Goal: Task Accomplishment & Management: Use online tool/utility

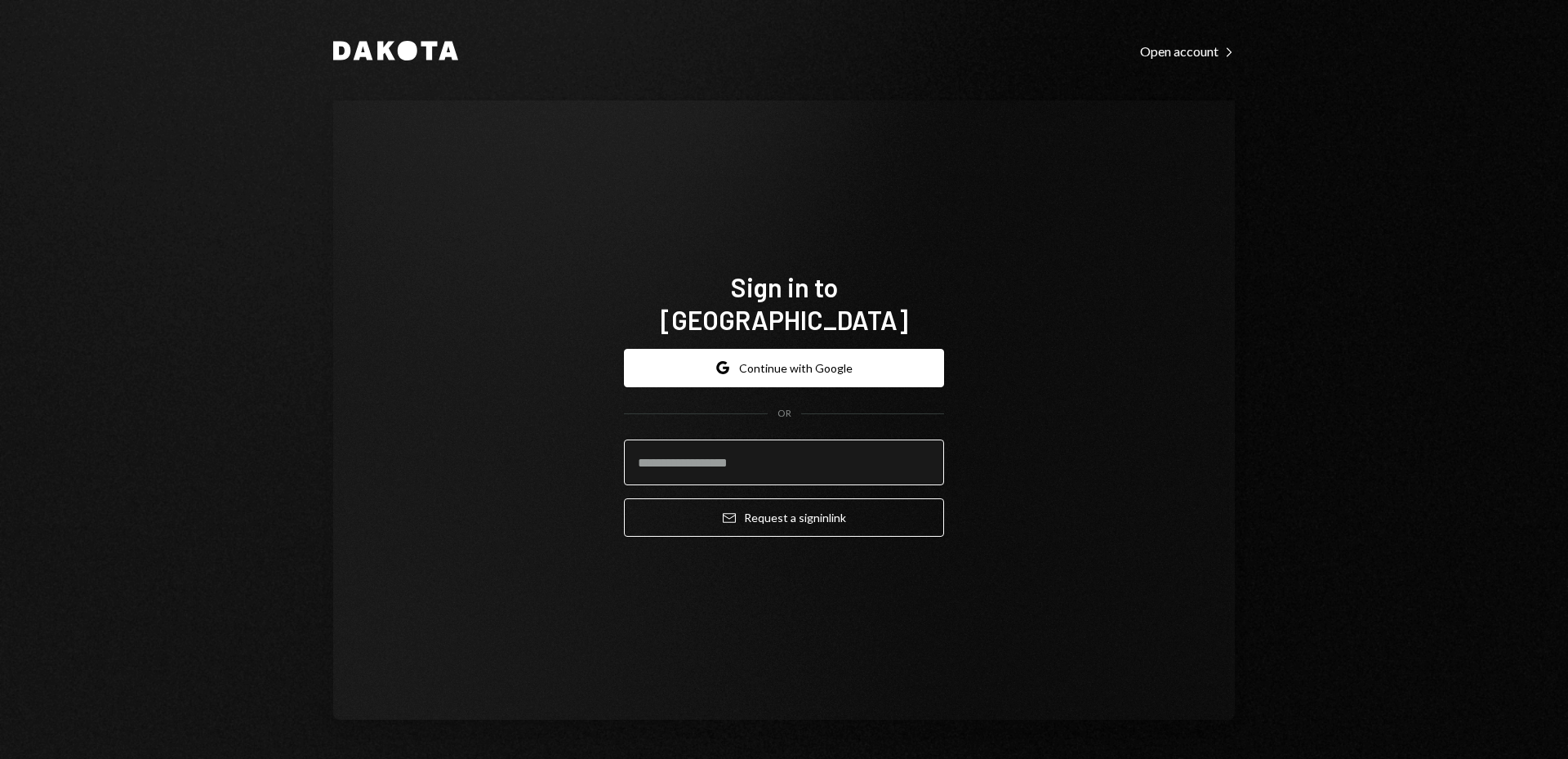
click at [752, 443] on input "email" at bounding box center [784, 462] width 320 height 46
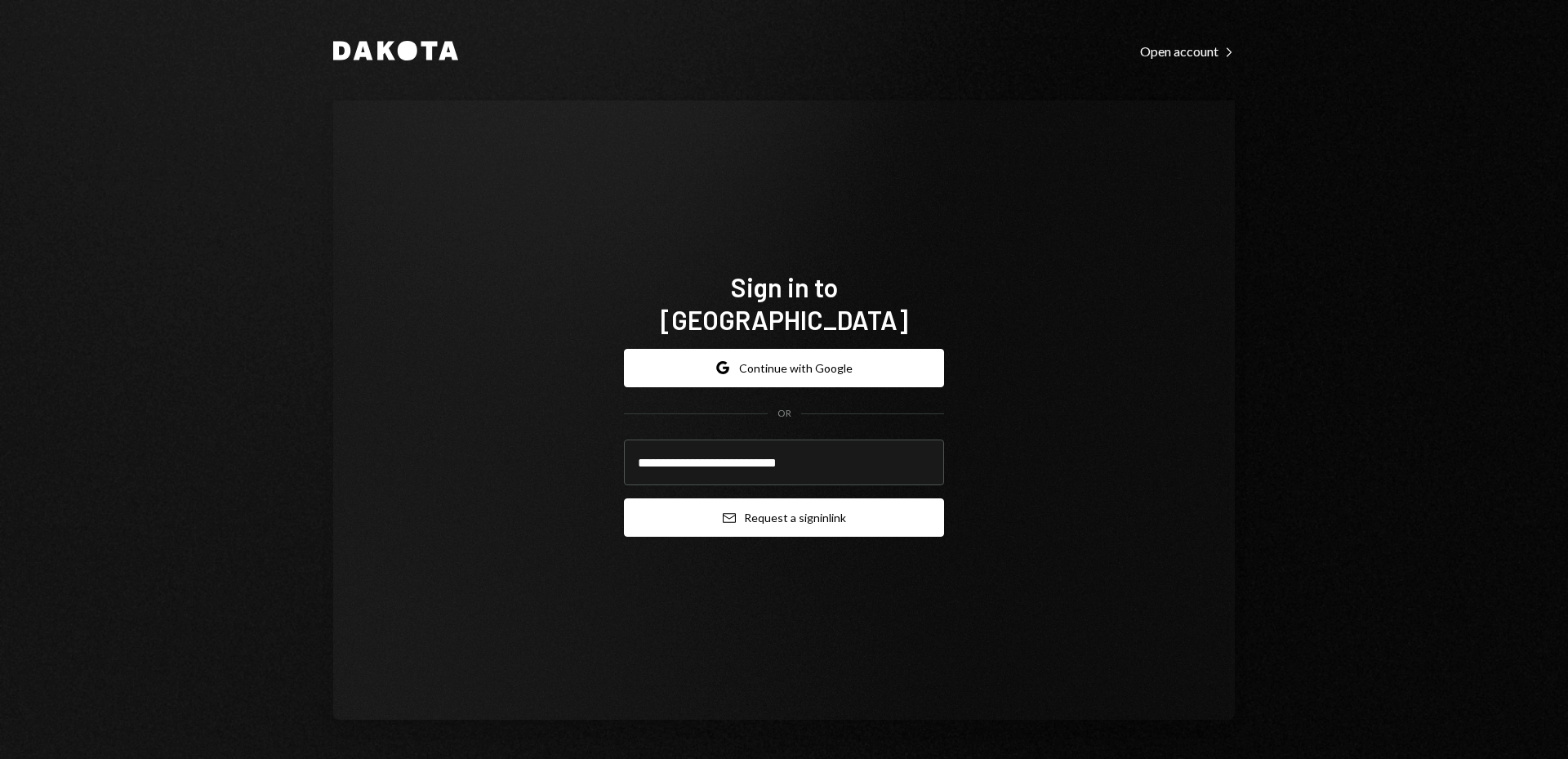
type input "**********"
click at [815, 510] on button "Email Request a sign in link" at bounding box center [784, 517] width 320 height 38
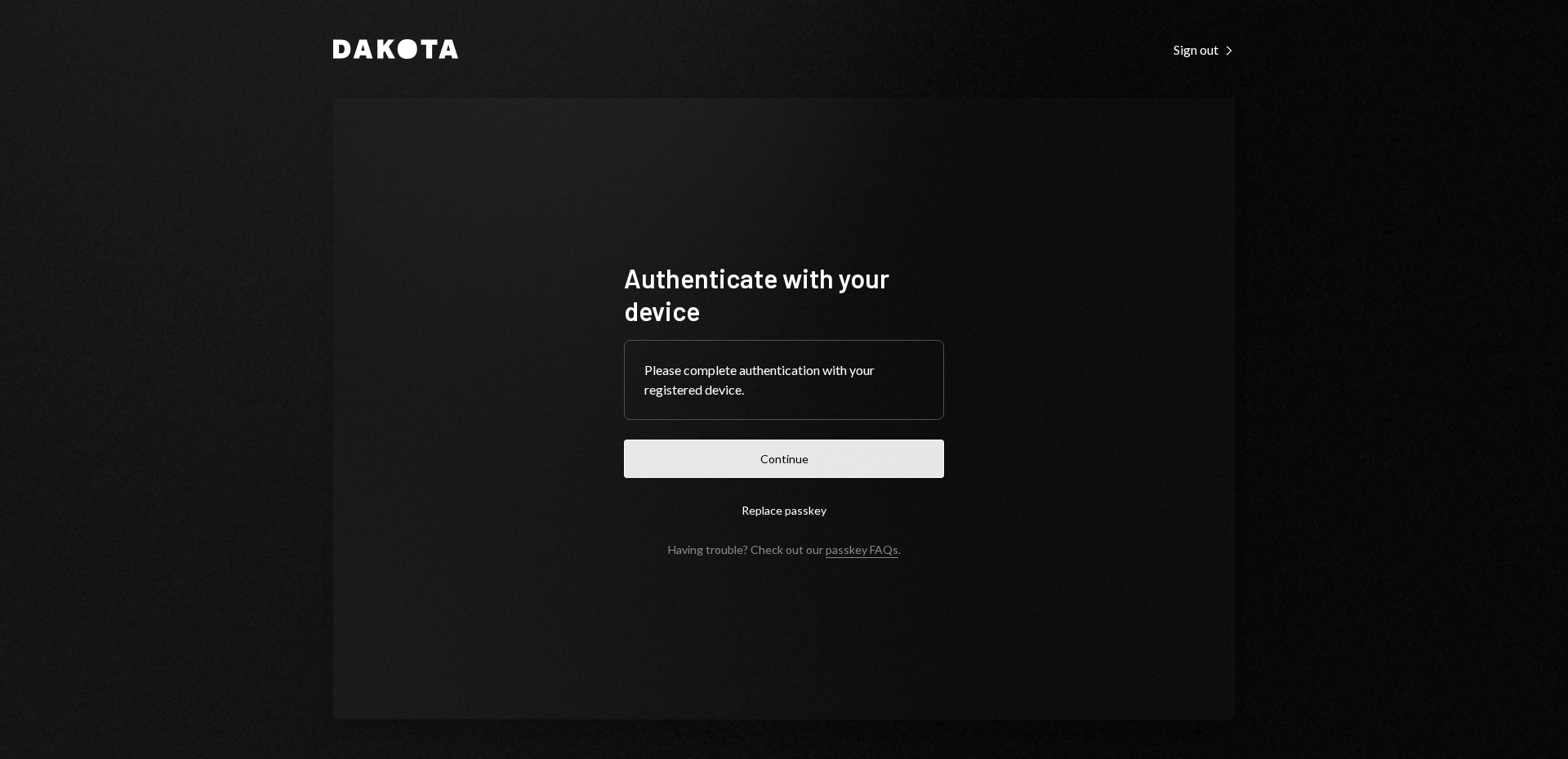
click at [819, 446] on button "Continue" at bounding box center [784, 458] width 320 height 38
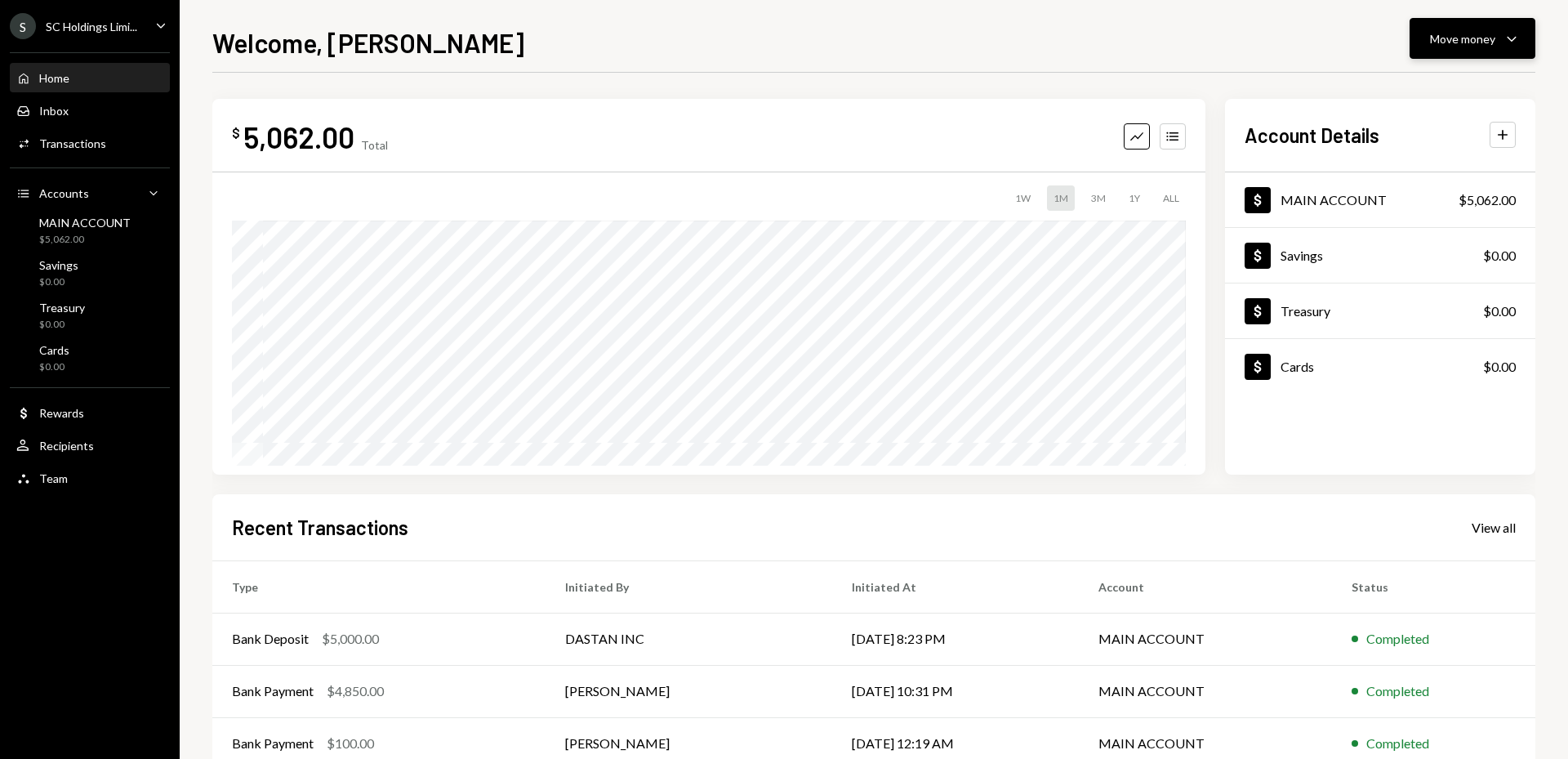
click at [1465, 40] on div "Move money" at bounding box center [1463, 38] width 65 height 17
click at [1425, 96] on div "Send" at bounding box center [1459, 87] width 119 height 17
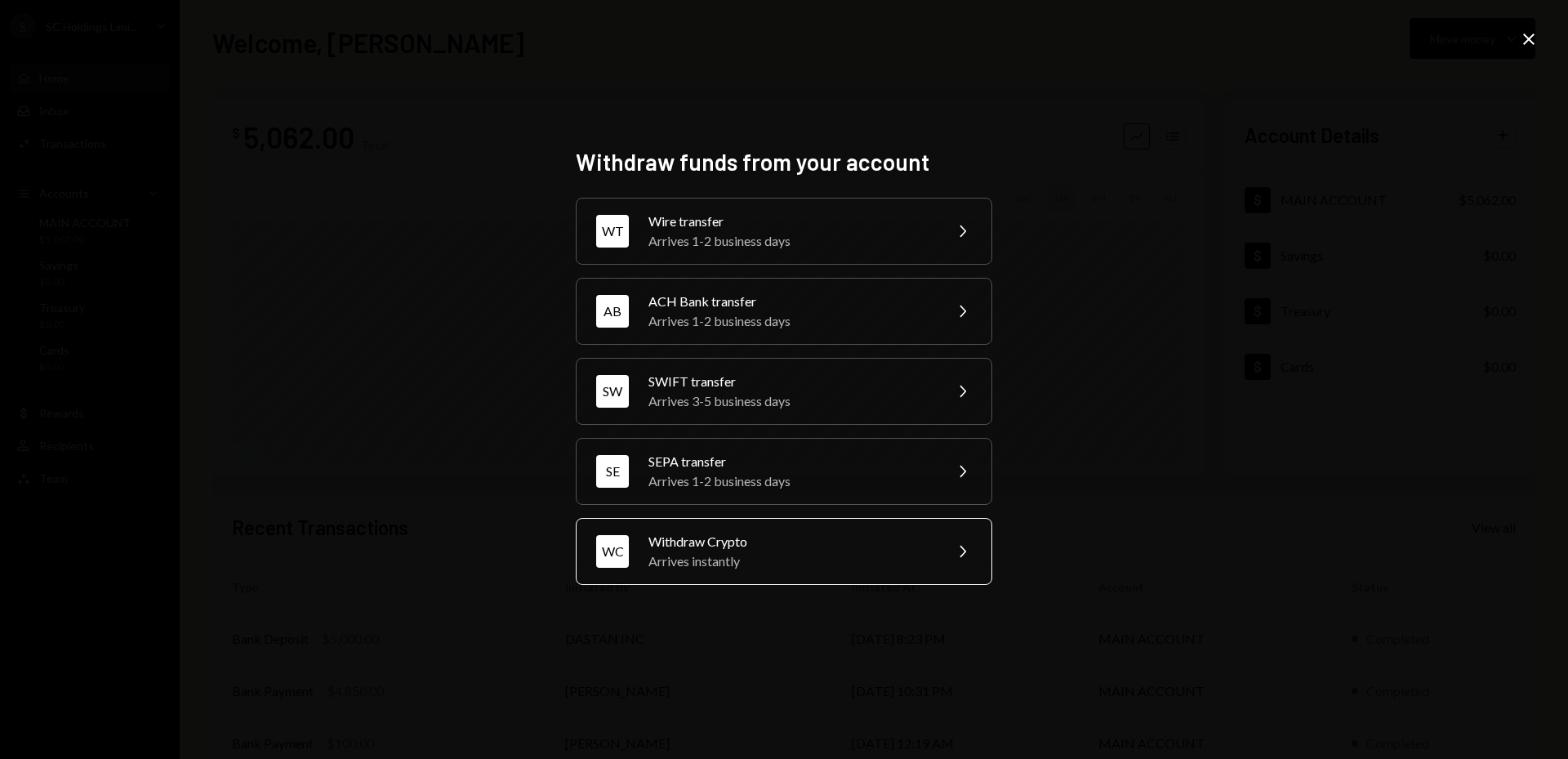
click at [773, 556] on div "Arrives instantly" at bounding box center [791, 561] width 284 height 20
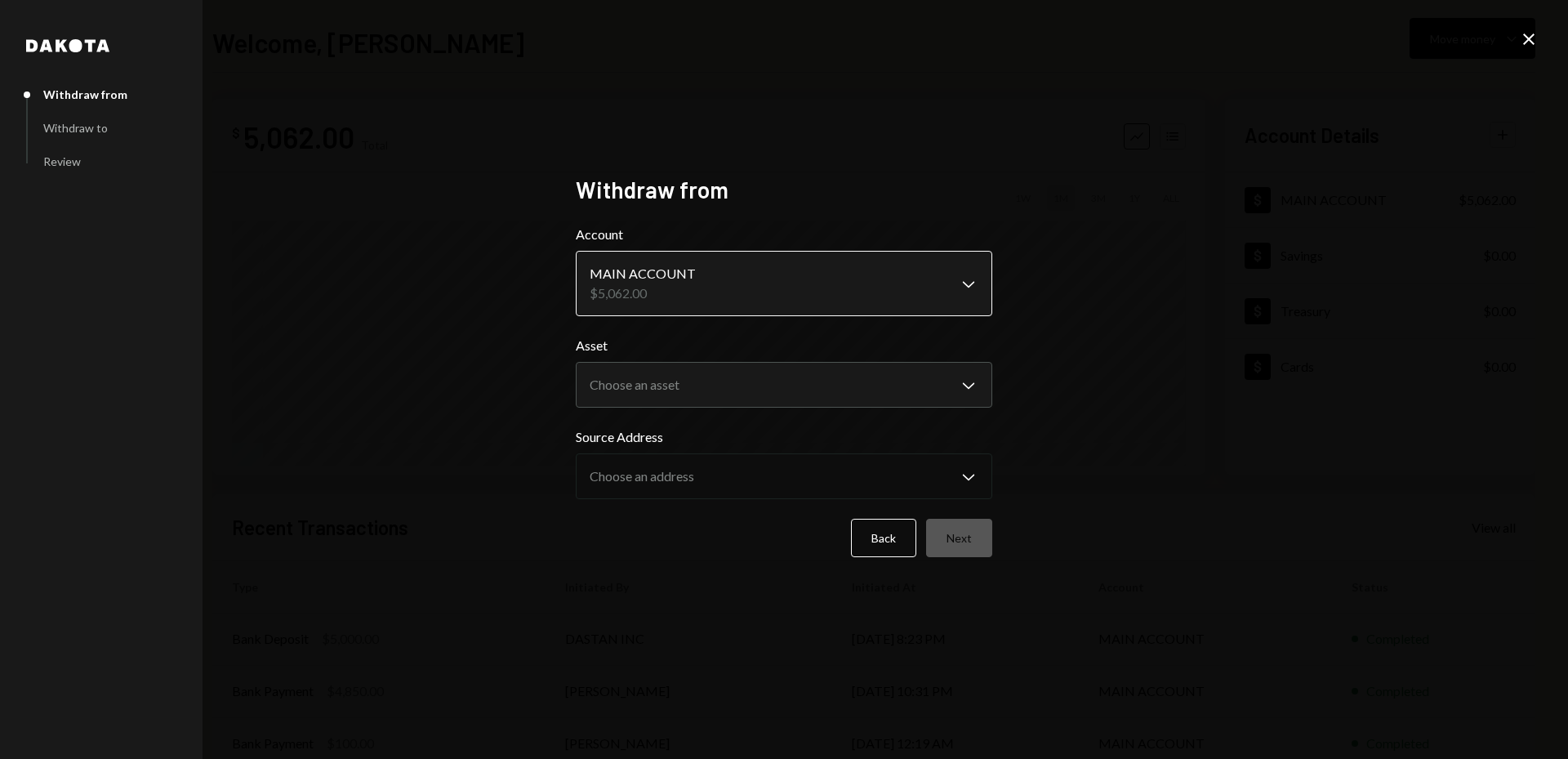
click at [968, 280] on body "**********" at bounding box center [784, 379] width 1568 height 759
click at [966, 391] on body "**********" at bounding box center [784, 379] width 1568 height 759
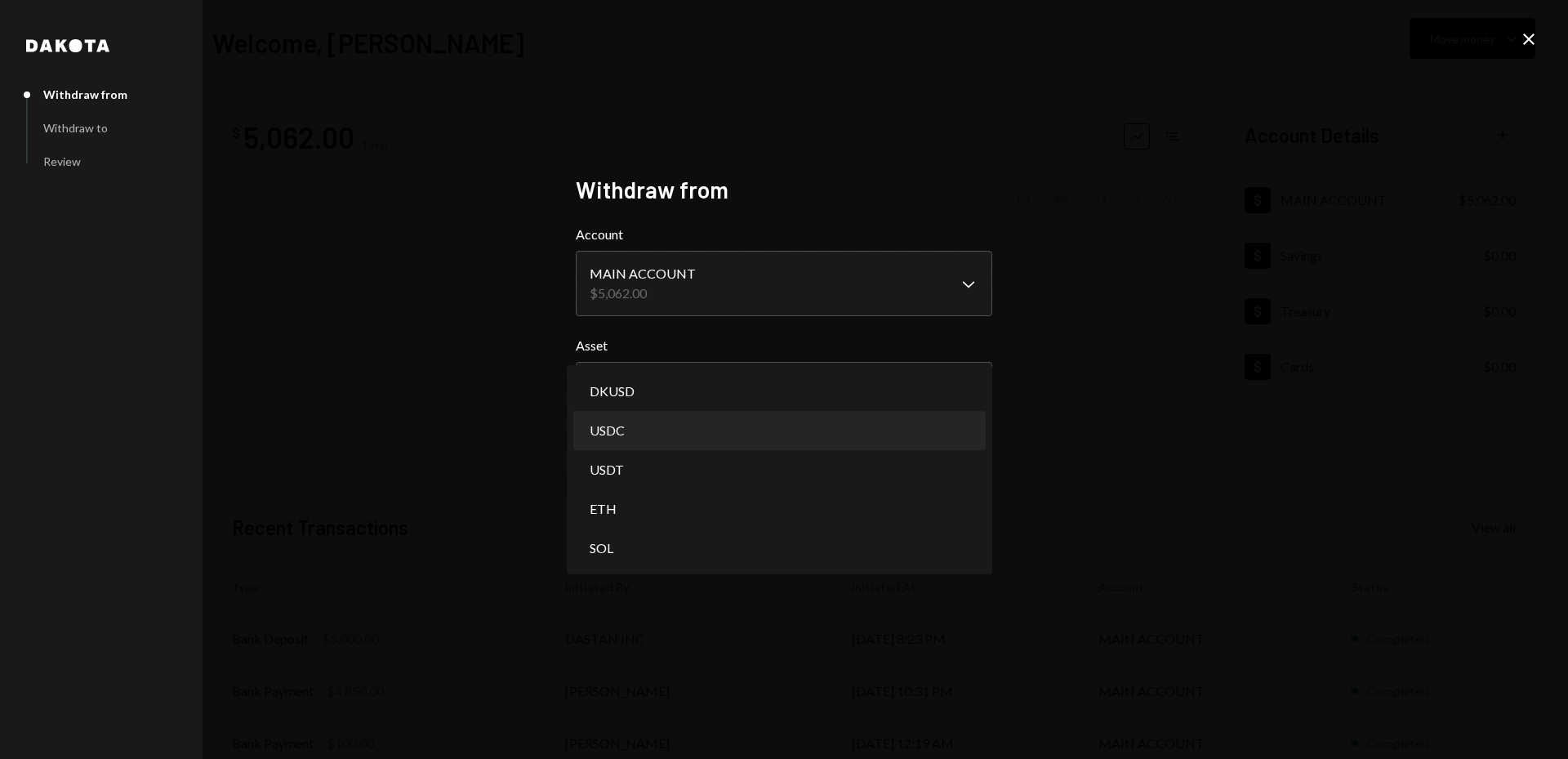
select select "****"
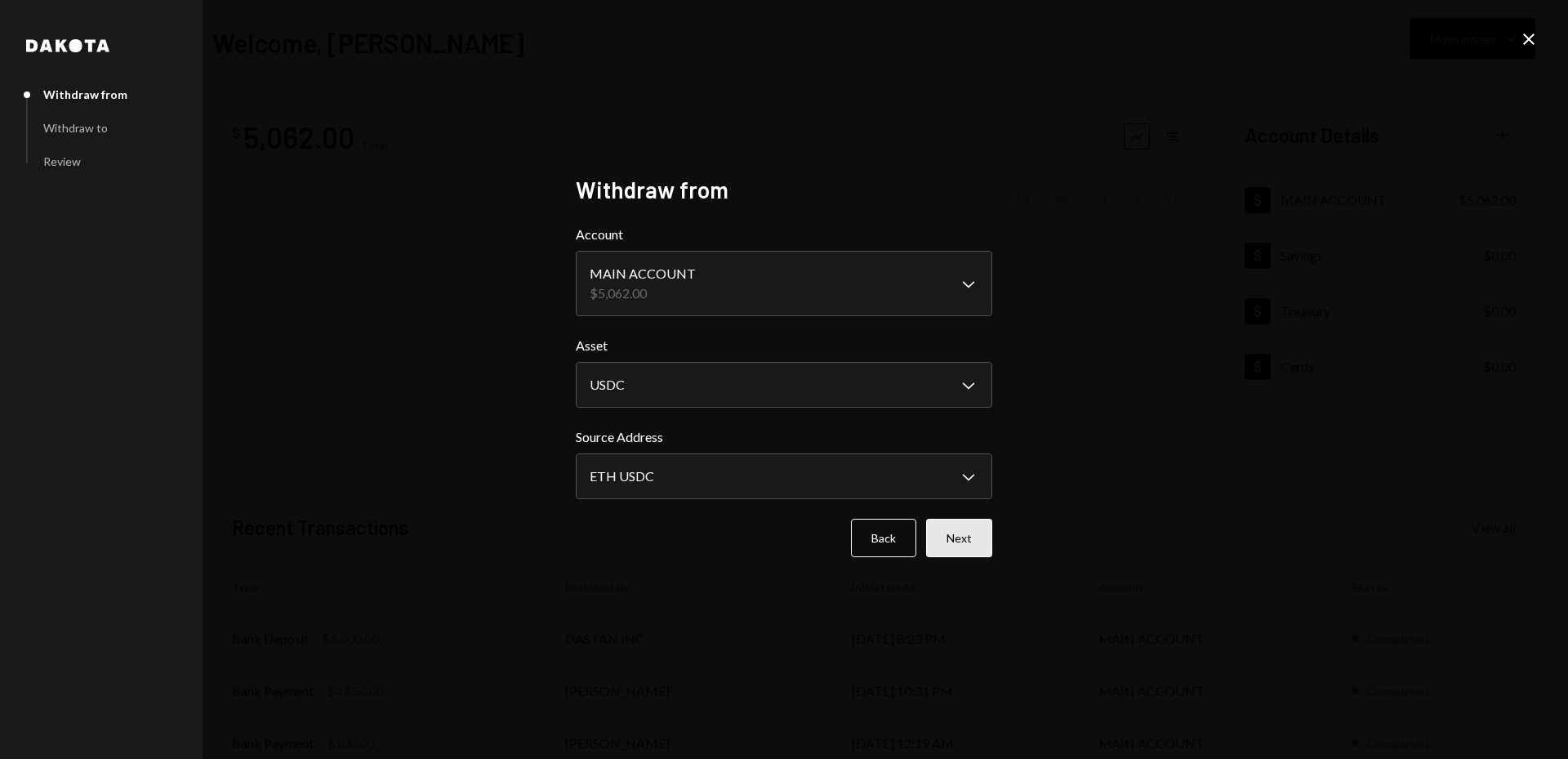
click at [976, 540] on button "Next" at bounding box center [959, 538] width 66 height 38
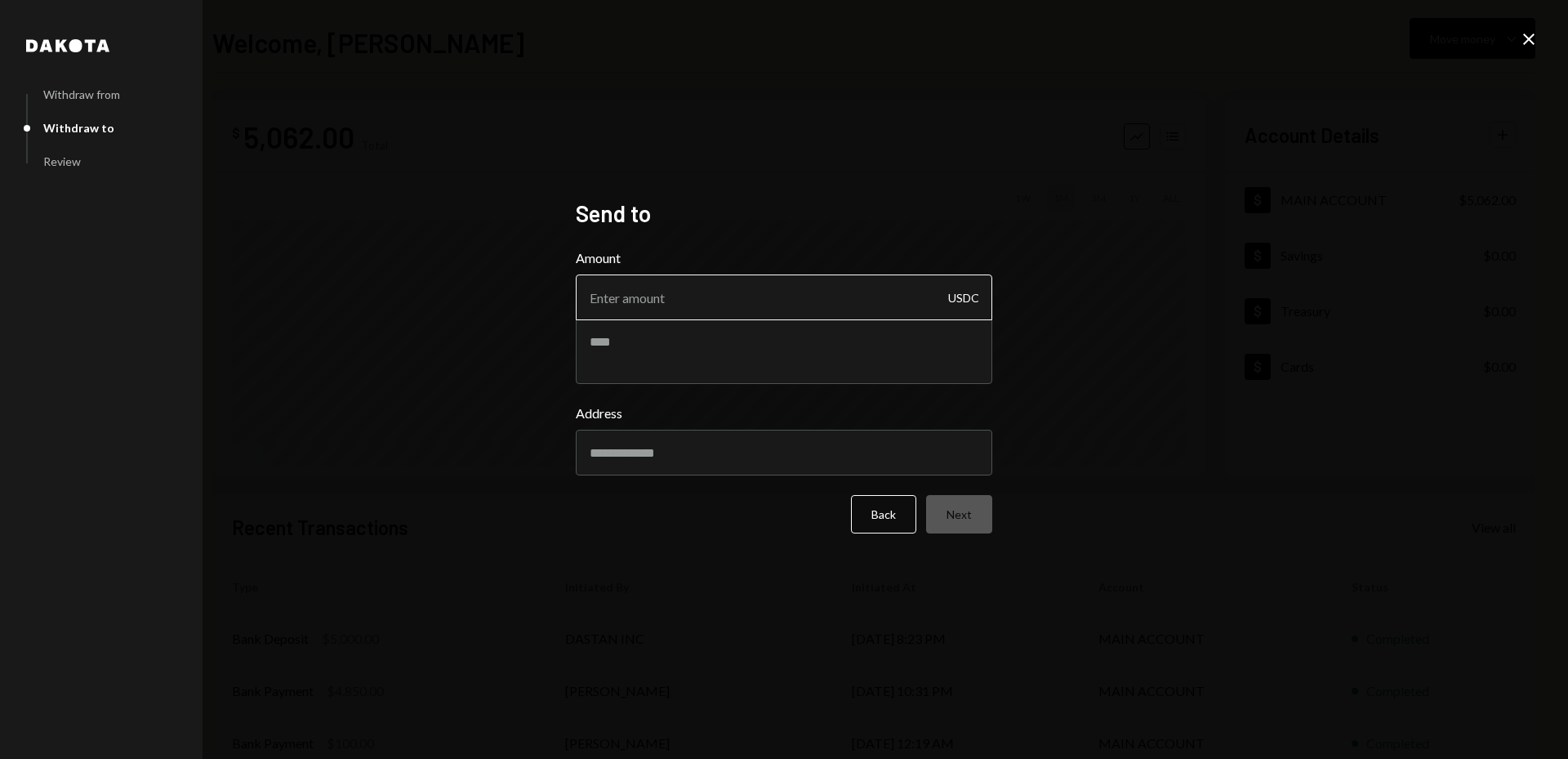
click at [675, 304] on input "Amount" at bounding box center [784, 297] width 417 height 46
type input "1000"
click at [726, 447] on div "Address" at bounding box center [784, 440] width 417 height 72
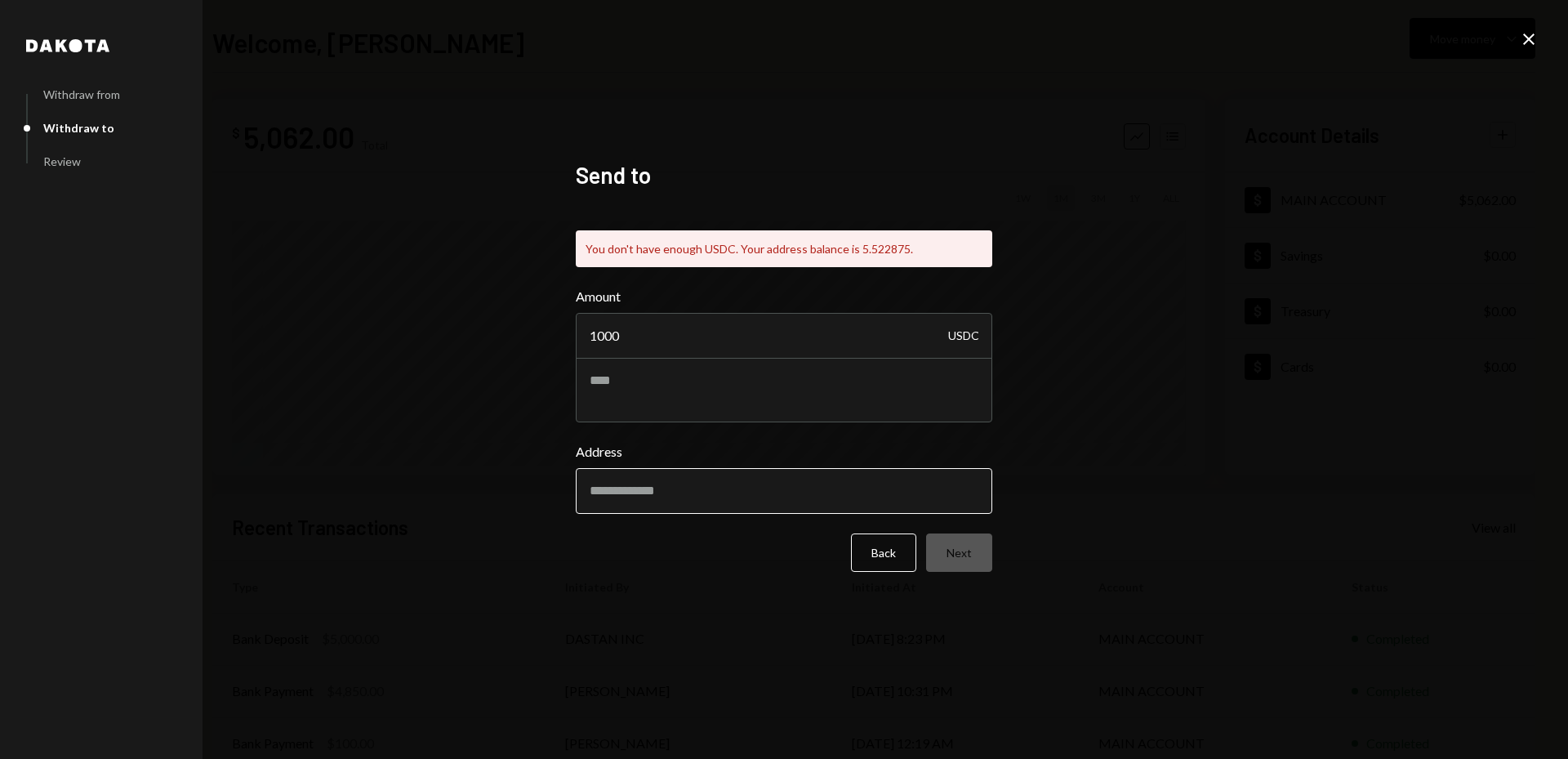
paste input "number"
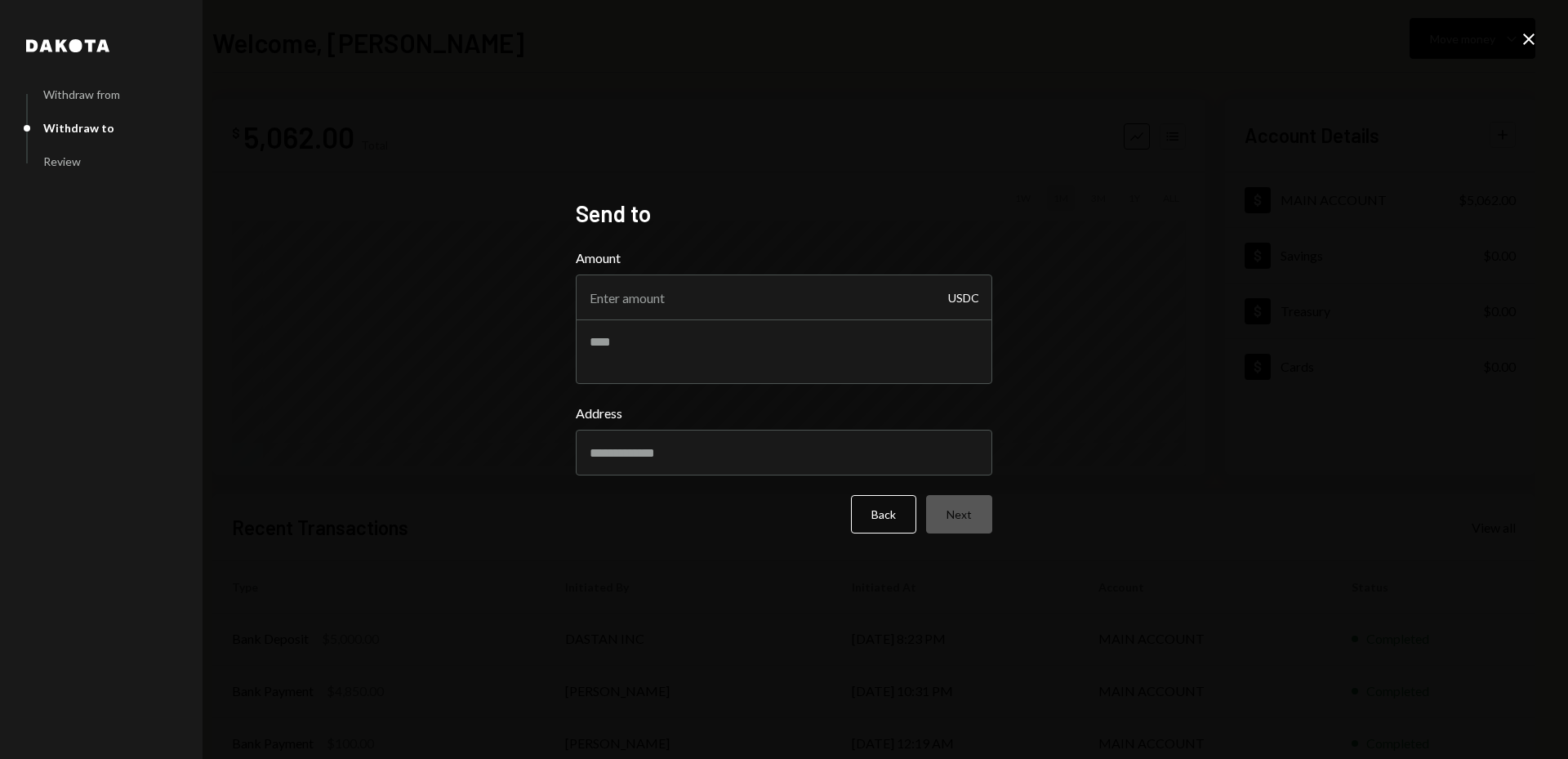
drag, startPoint x: 829, startPoint y: 302, endPoint x: 565, endPoint y: 305, distance: 264.0
click at [565, 305] on div "[PERSON_NAME] from Withdraw to Review Send to Amount USDC Address Back Next" at bounding box center [784, 380] width 456 height 400
type input "1000"
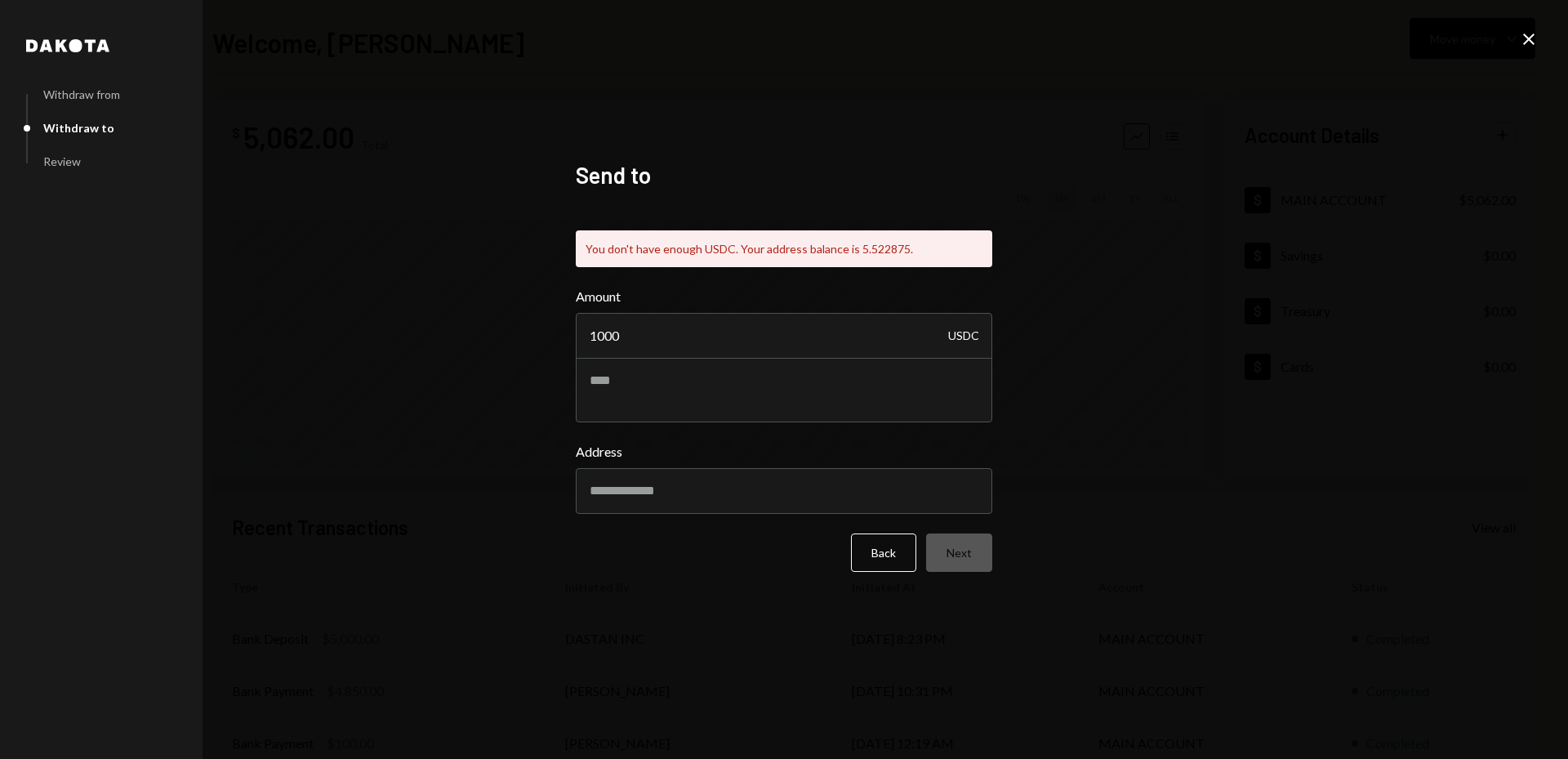
click at [632, 447] on div "Address" at bounding box center [784, 478] width 417 height 72
click at [644, 484] on input "Address" at bounding box center [784, 491] width 417 height 46
click at [649, 497] on input "Address" at bounding box center [784, 491] width 417 height 46
click at [667, 502] on input "Address" at bounding box center [784, 491] width 417 height 46
click at [898, 165] on h2 "Send to" at bounding box center [784, 175] width 417 height 32
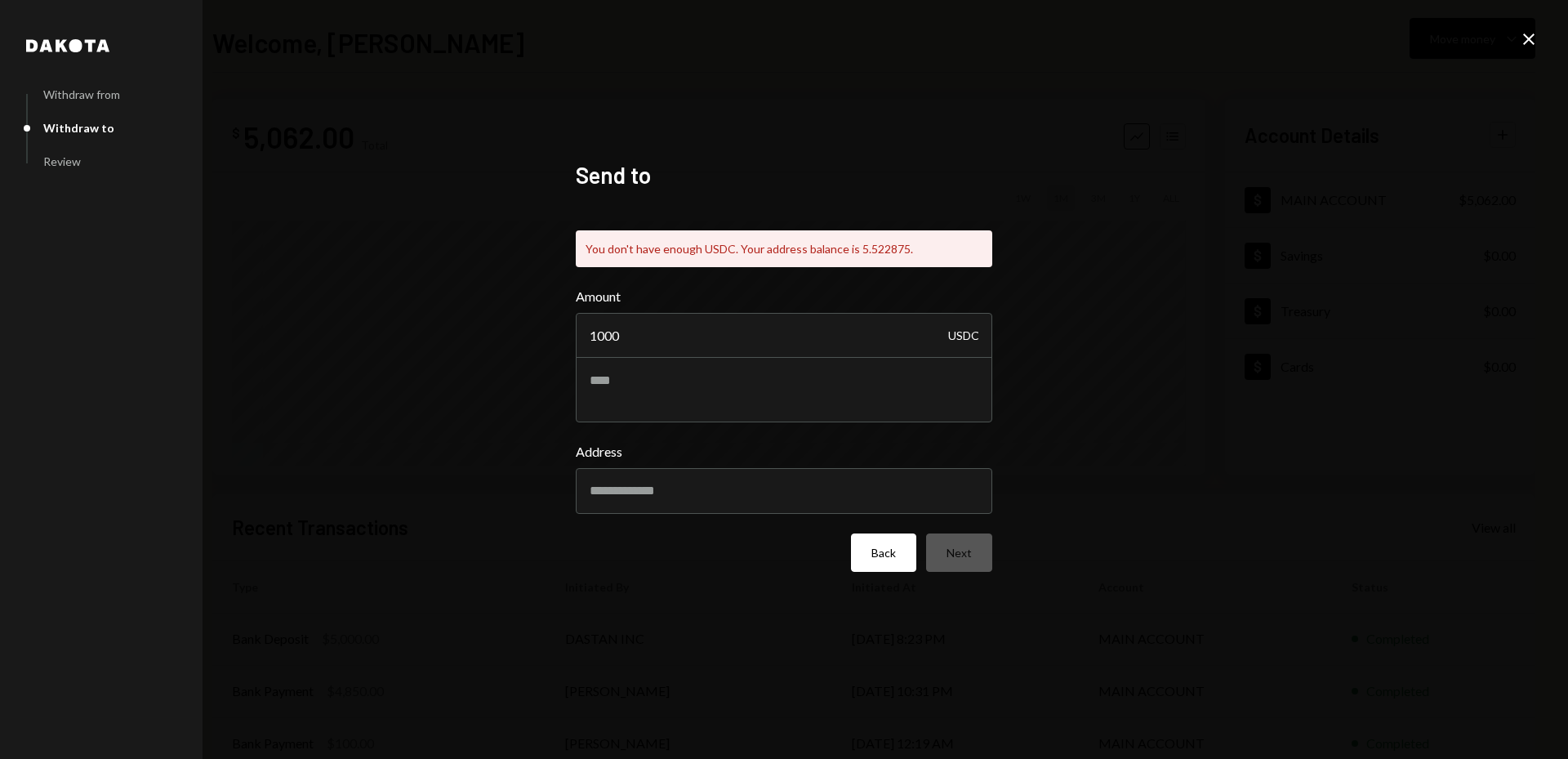
click at [862, 555] on button "Back" at bounding box center [884, 552] width 65 height 38
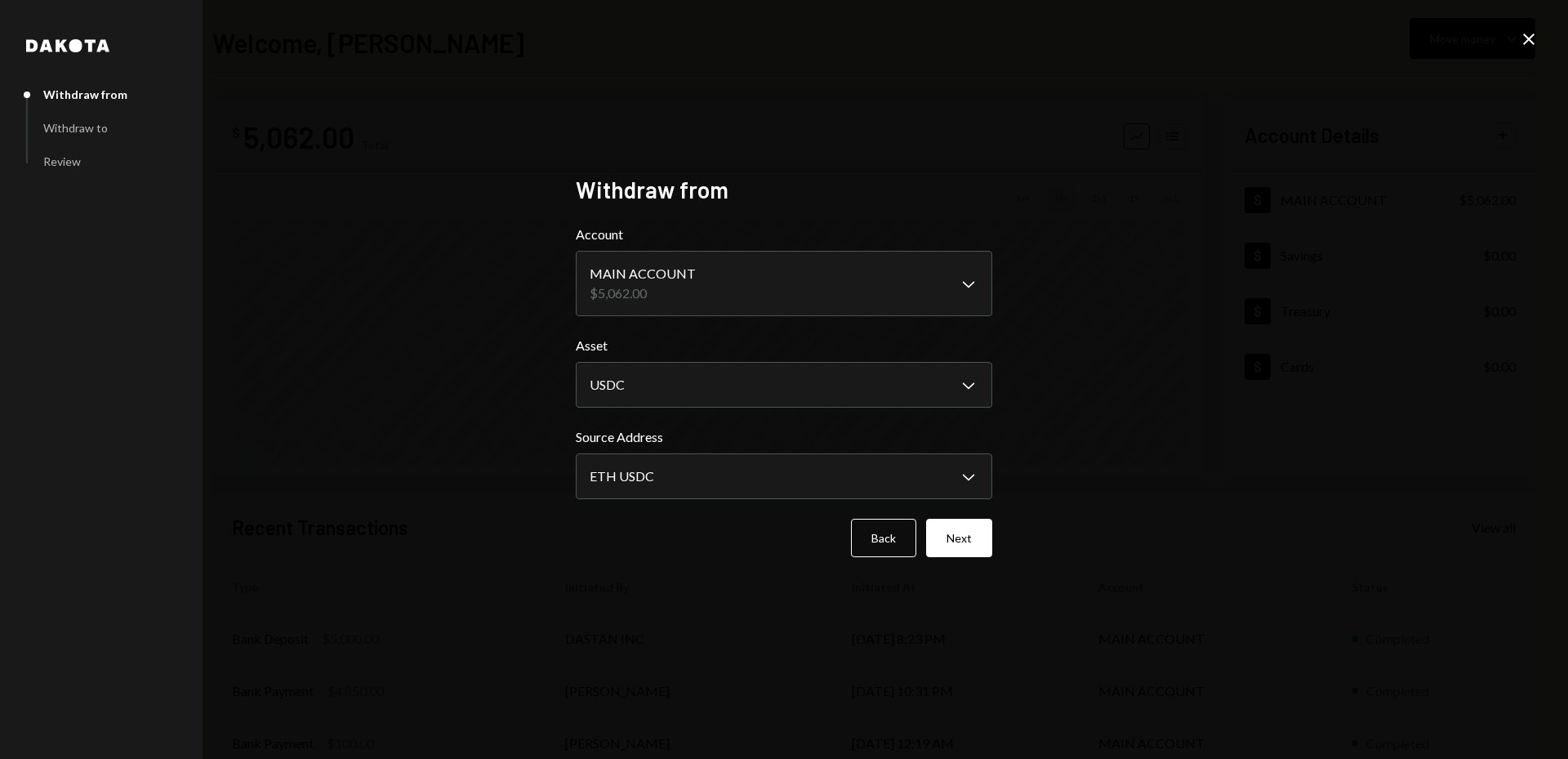
click at [1526, 42] on icon at bounding box center [1529, 39] width 11 height 11
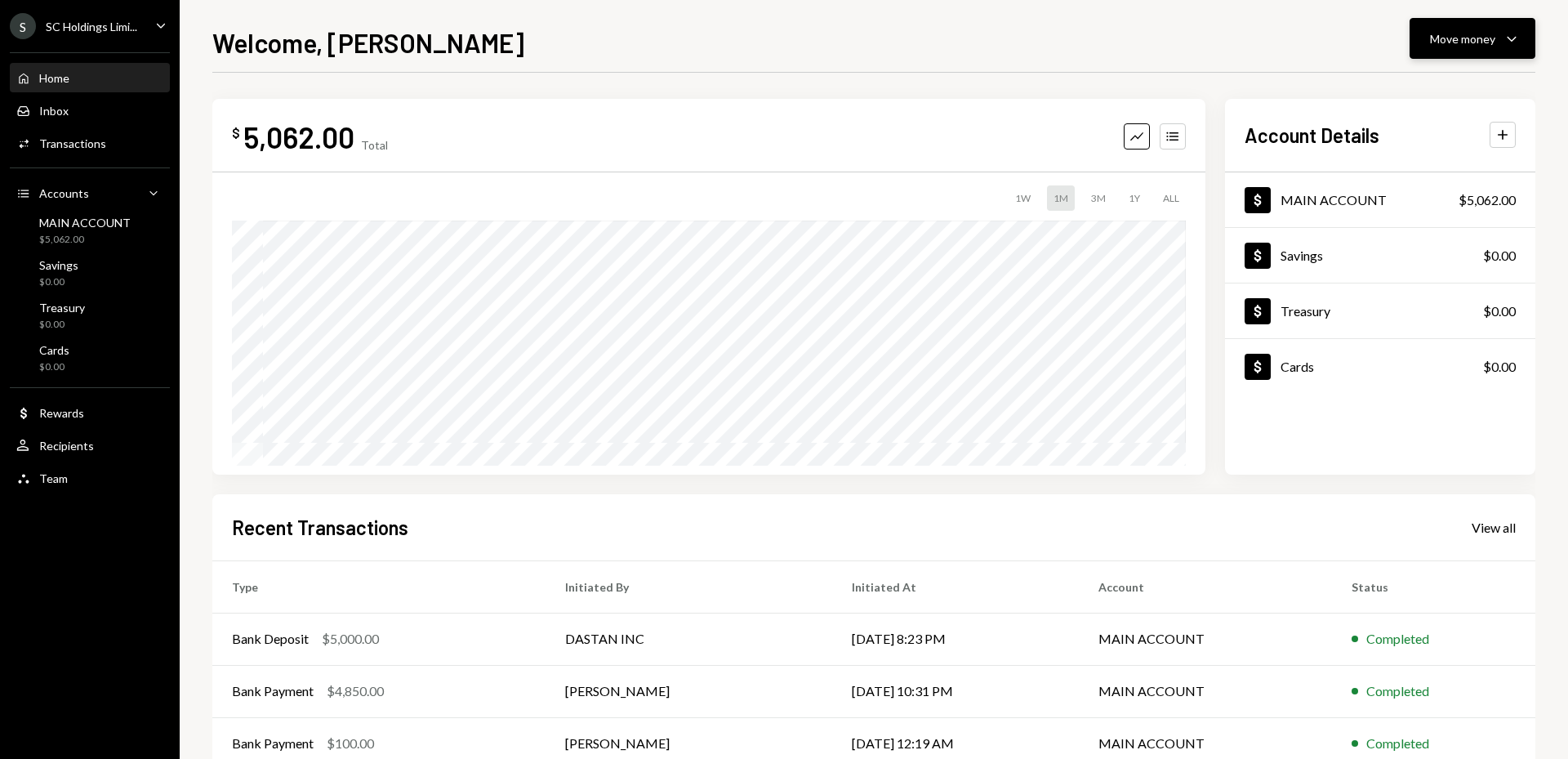
click at [1448, 51] on button "Move money Caret Down" at bounding box center [1472, 38] width 126 height 41
click at [1463, 219] on div "Swap stablecoins" at bounding box center [1459, 212] width 119 height 17
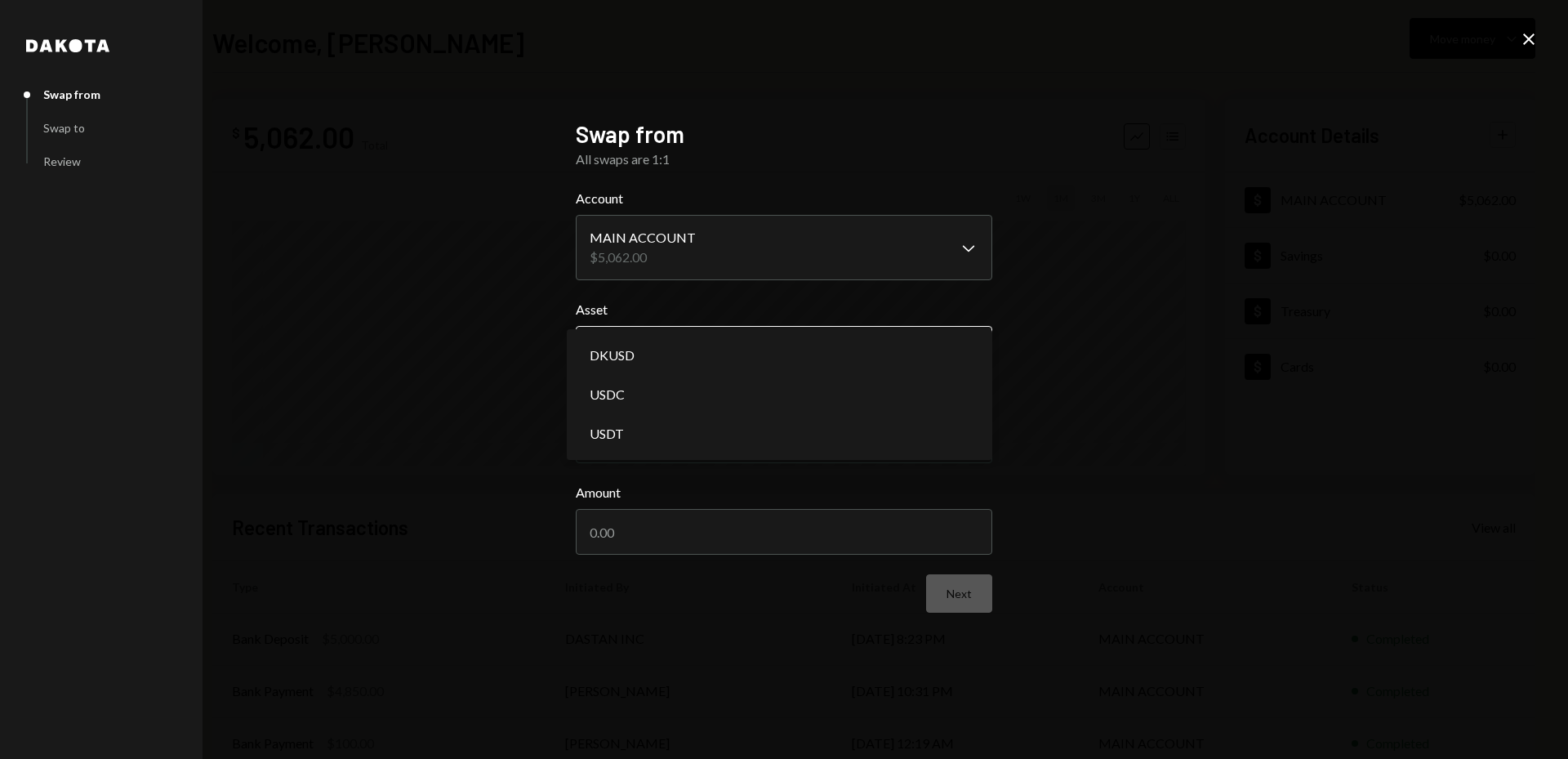
click at [672, 348] on body "**********" at bounding box center [784, 379] width 1568 height 759
select select "*****"
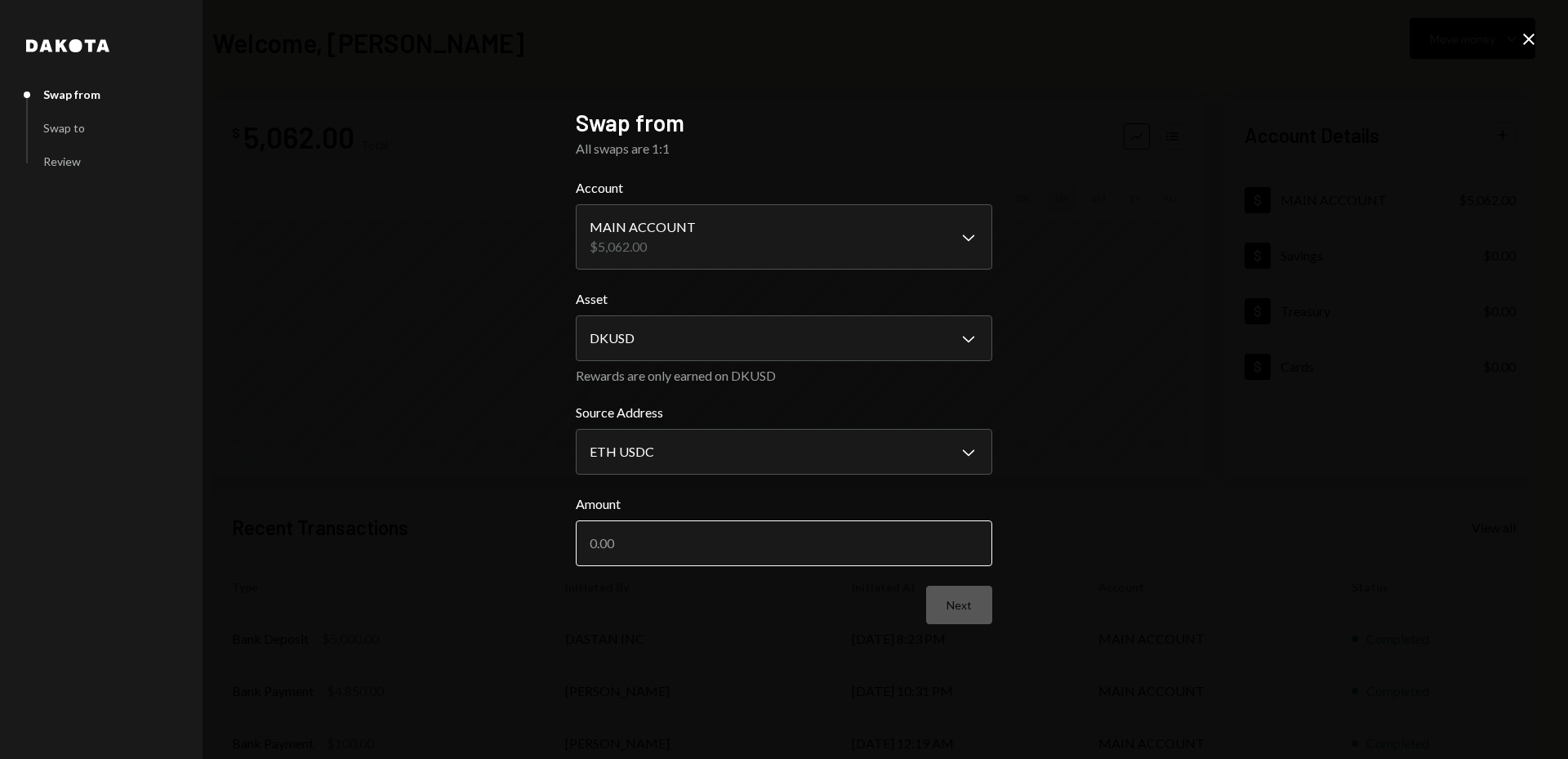
click at [650, 543] on input "Amount" at bounding box center [784, 543] width 417 height 46
click at [707, 445] on body "**********" at bounding box center [784, 379] width 1568 height 759
click at [648, 553] on input "Amount" at bounding box center [784, 543] width 417 height 46
type input "1050"
click at [971, 604] on button "Next" at bounding box center [959, 605] width 66 height 38
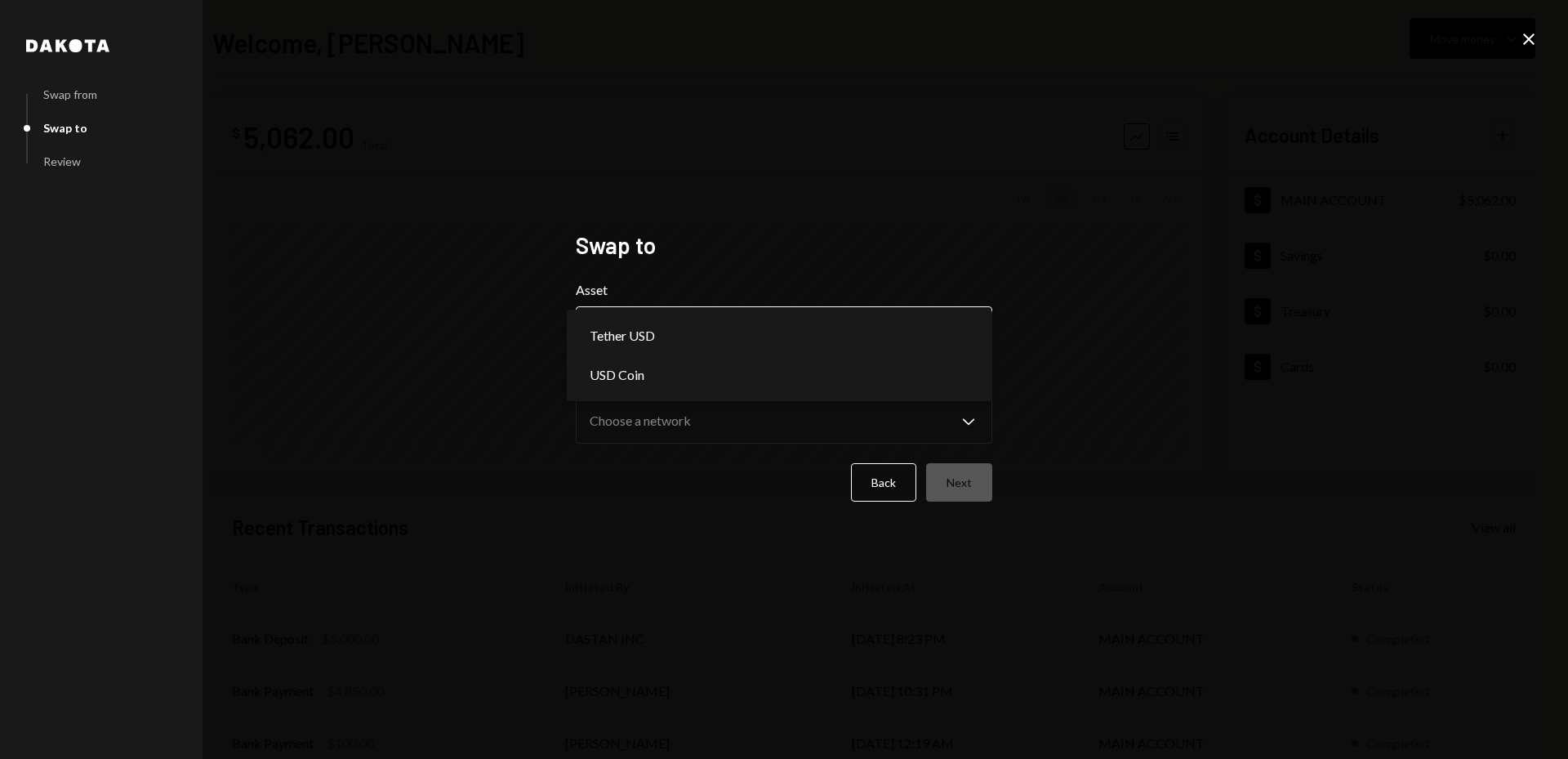
click at [726, 334] on body "**********" at bounding box center [784, 379] width 1568 height 759
select select "****"
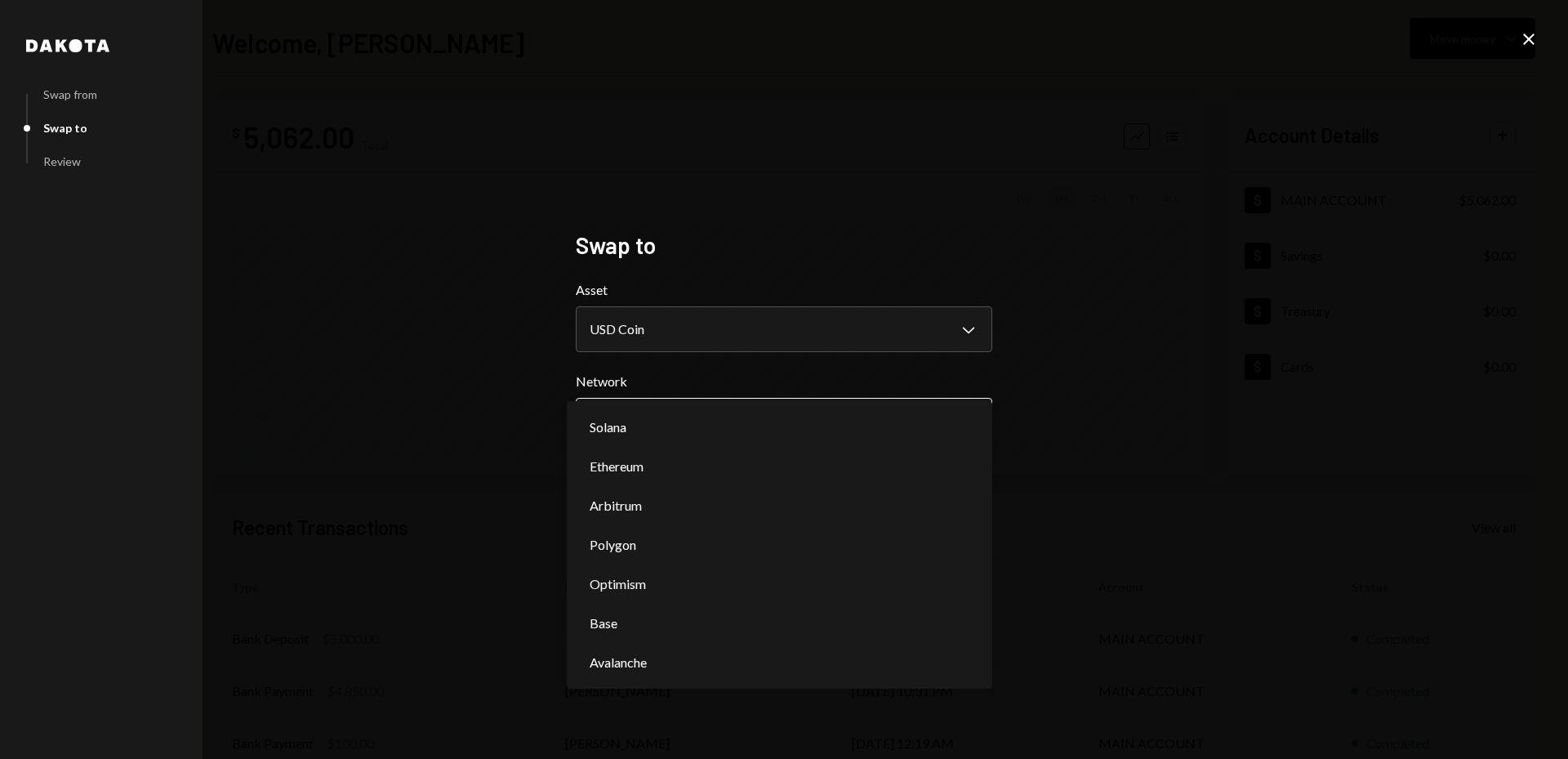
click at [771, 425] on body "**********" at bounding box center [784, 379] width 1568 height 759
select select "**********"
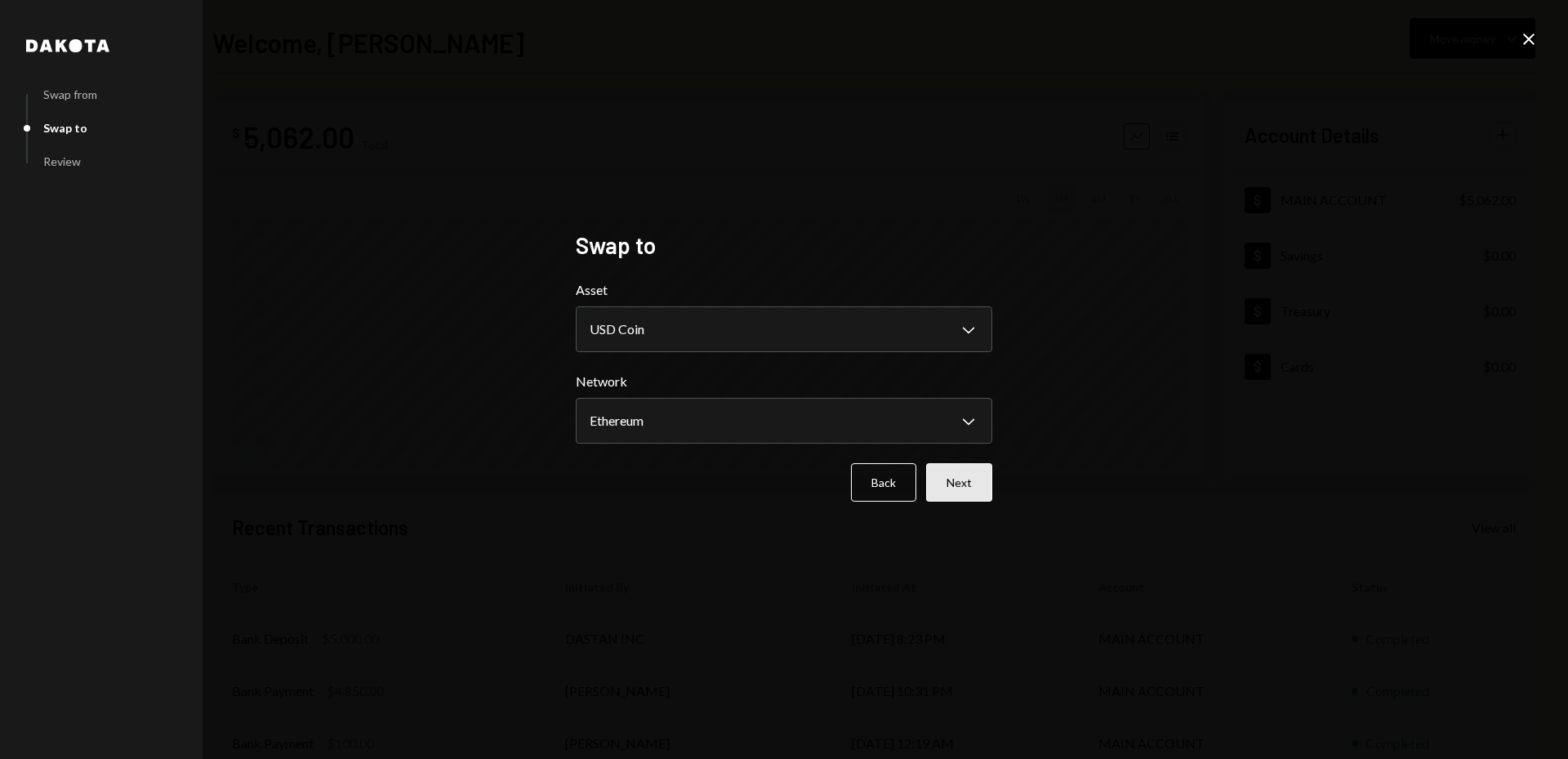
click at [961, 486] on button "Next" at bounding box center [959, 482] width 66 height 38
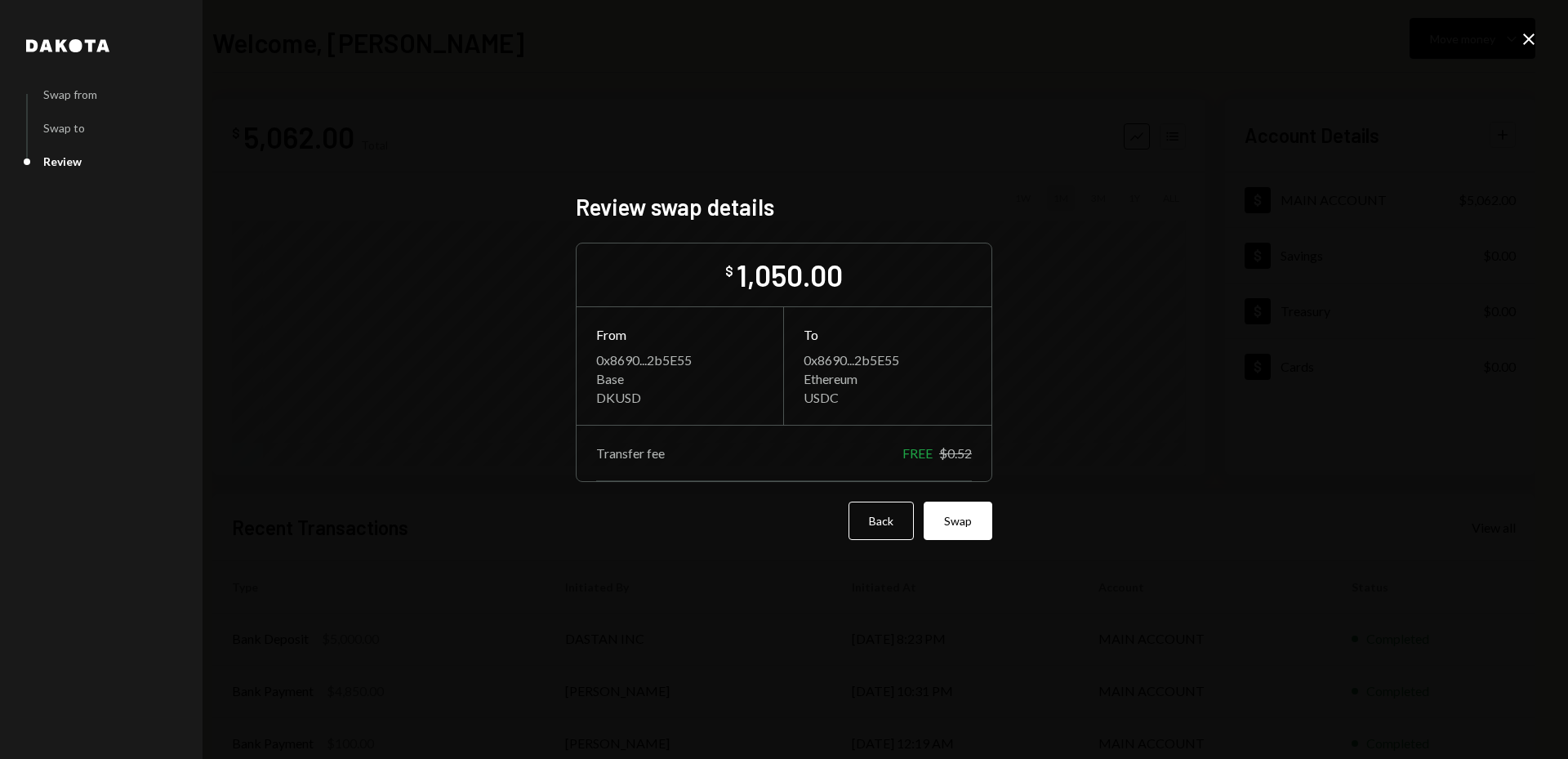
drag, startPoint x: 976, startPoint y: 538, endPoint x: 971, endPoint y: 529, distance: 10.3
click at [976, 538] on button "Swap" at bounding box center [958, 520] width 69 height 38
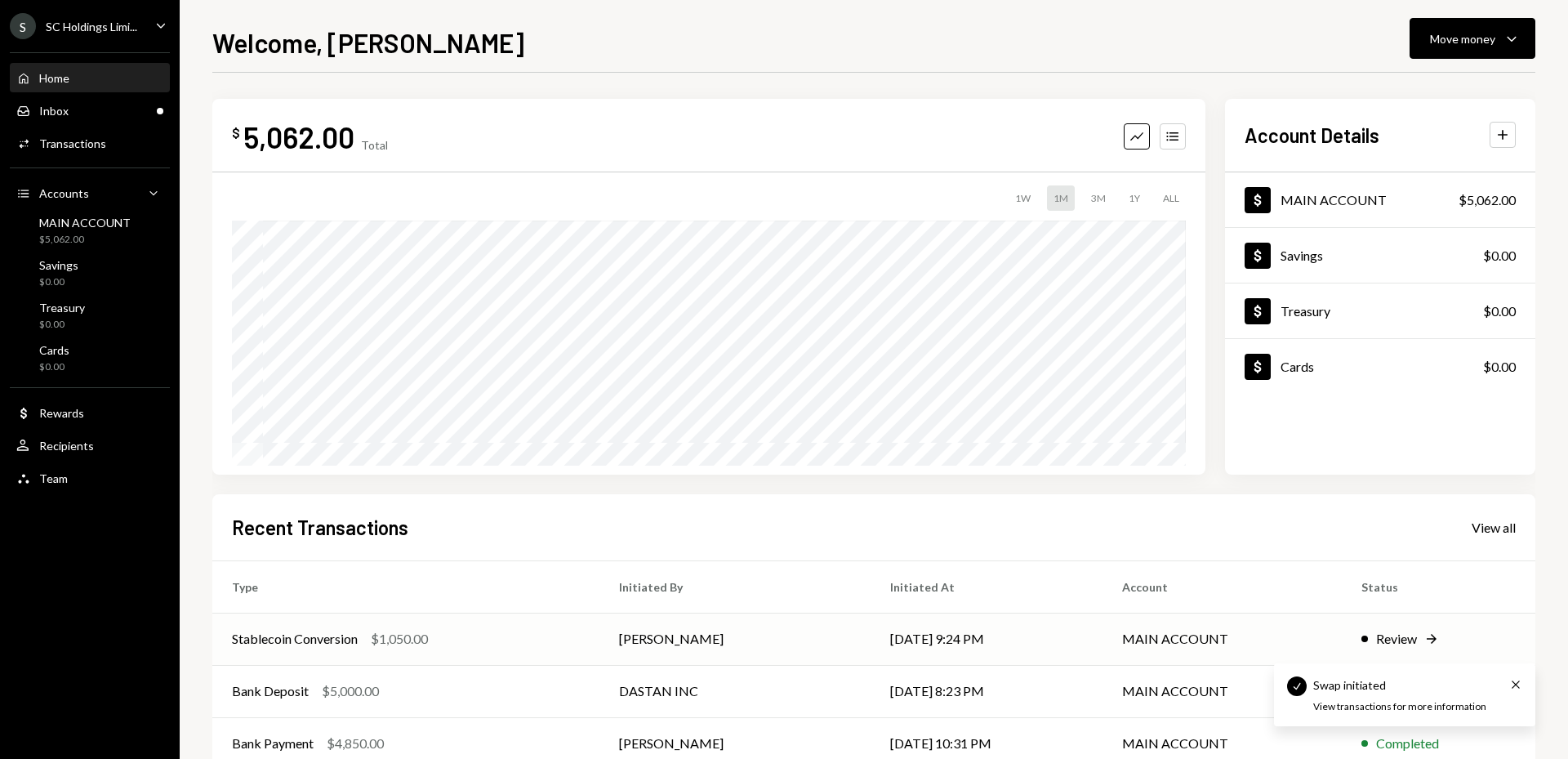
click at [1403, 638] on div "Review" at bounding box center [1396, 639] width 41 height 20
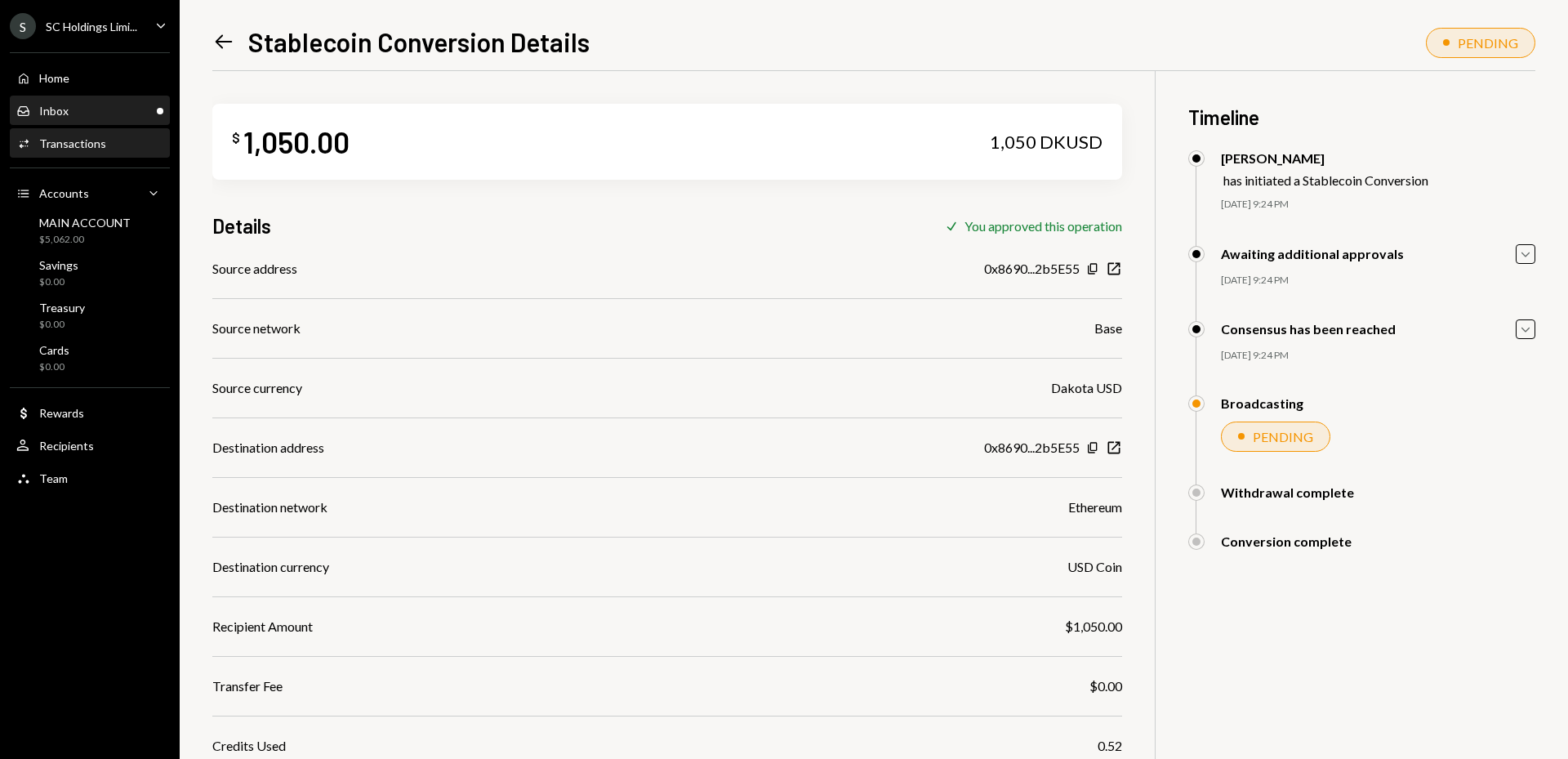
click at [94, 123] on div "Inbox Inbox" at bounding box center [90, 111] width 147 height 28
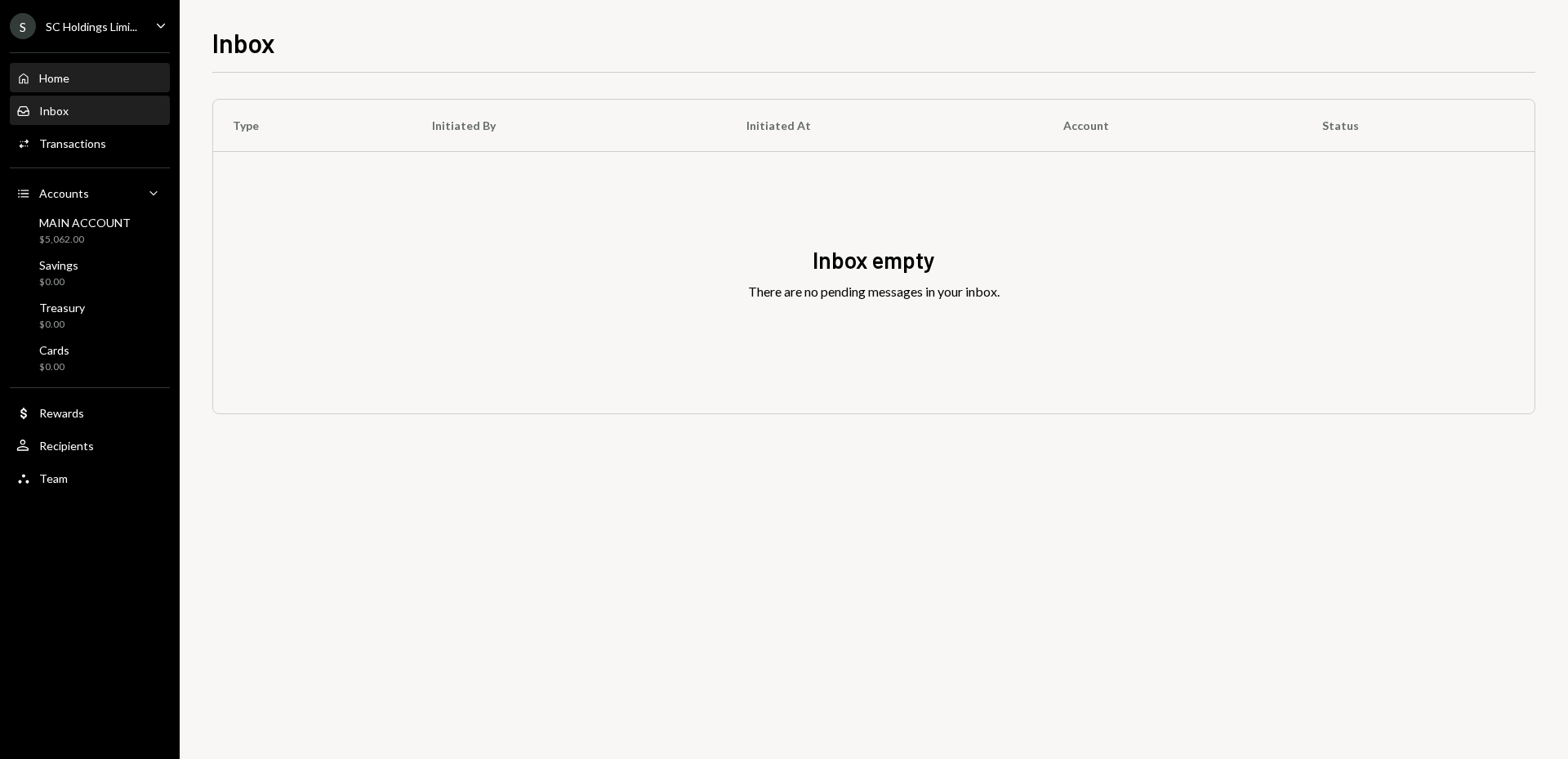
click at [47, 74] on div "Home" at bounding box center [54, 78] width 30 height 14
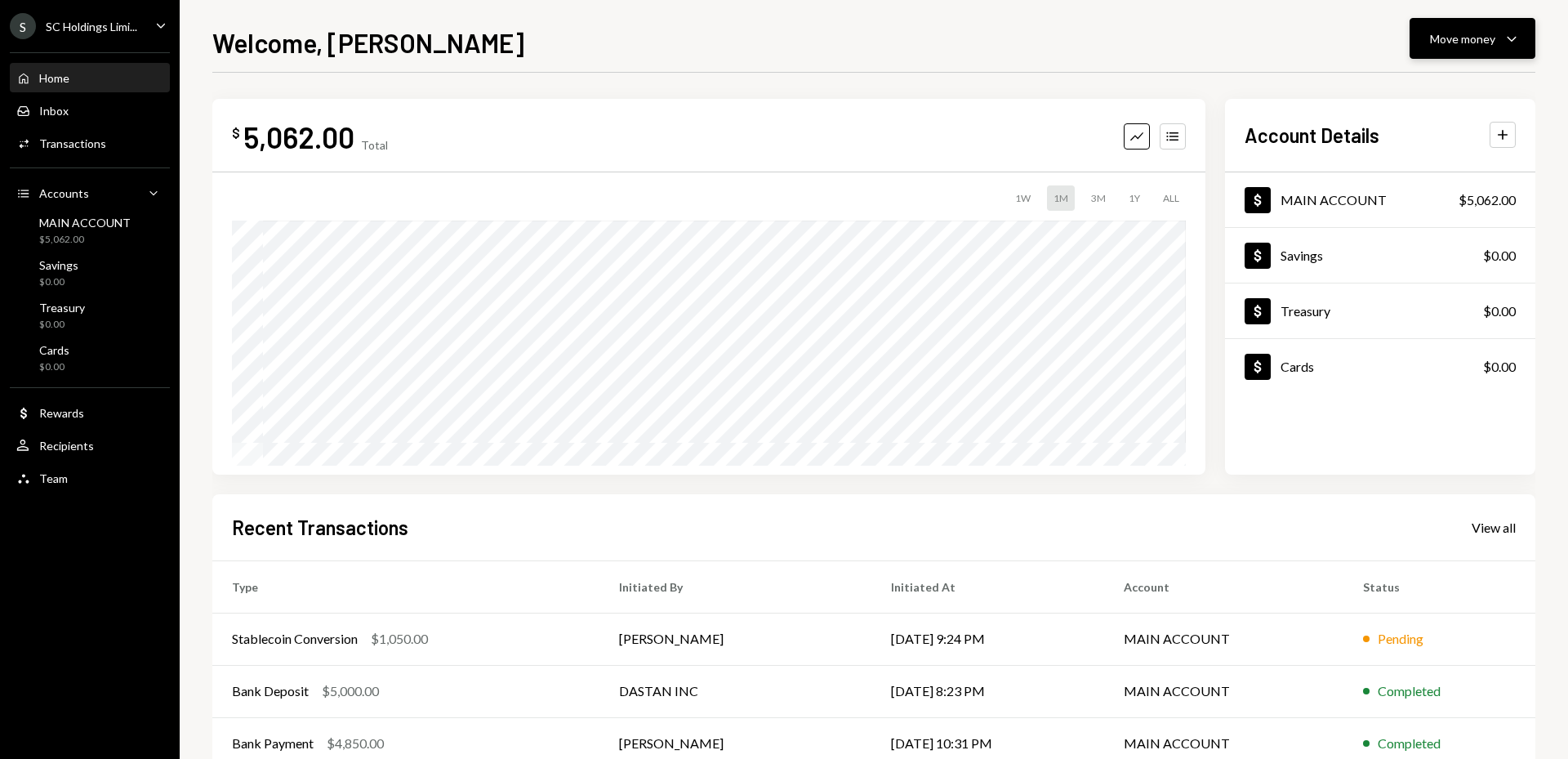
click at [1472, 36] on div "Move money" at bounding box center [1463, 38] width 65 height 17
click at [1408, 93] on div "Send" at bounding box center [1459, 87] width 119 height 17
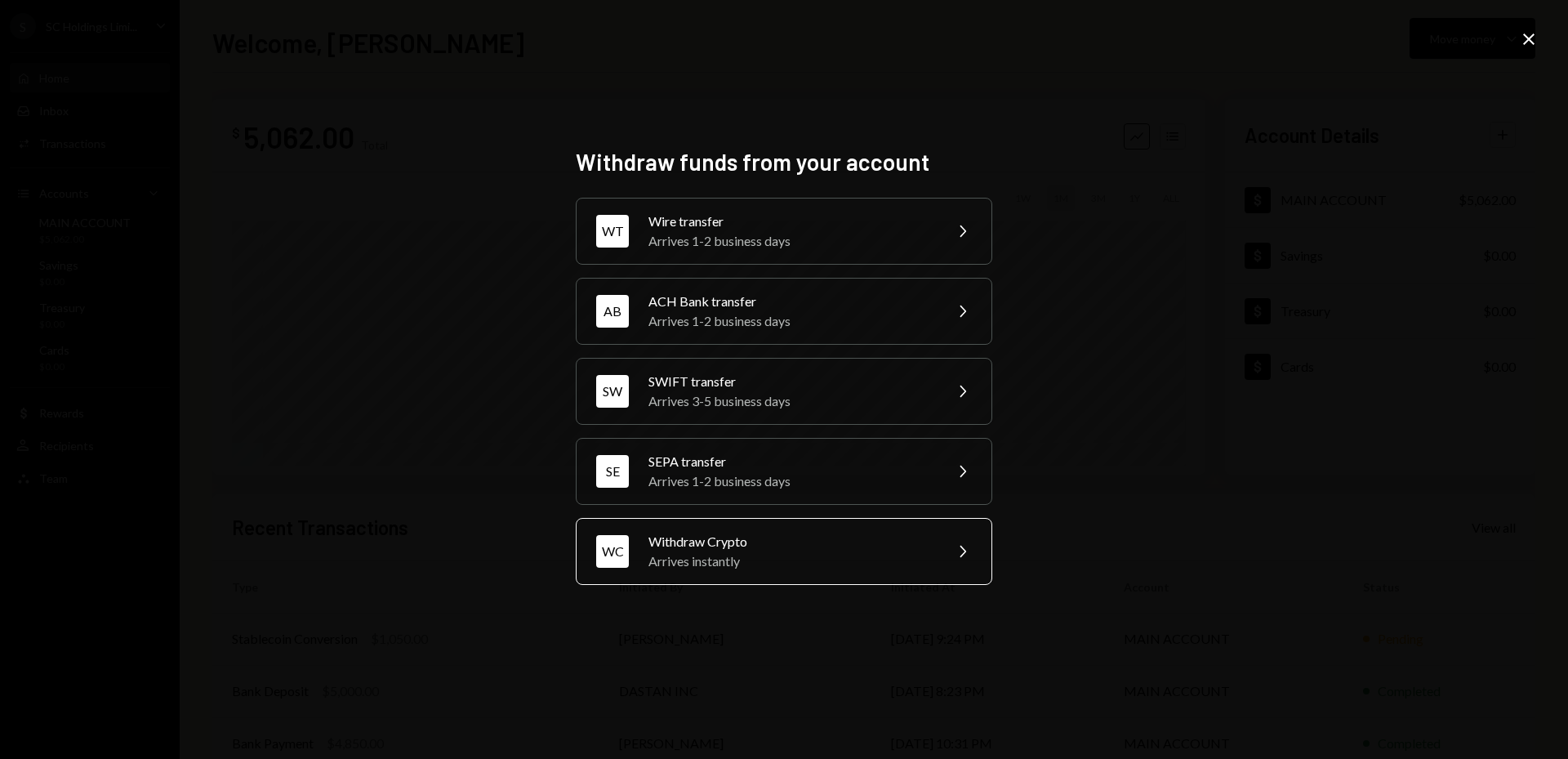
click at [739, 560] on div "Arrives instantly" at bounding box center [791, 561] width 284 height 20
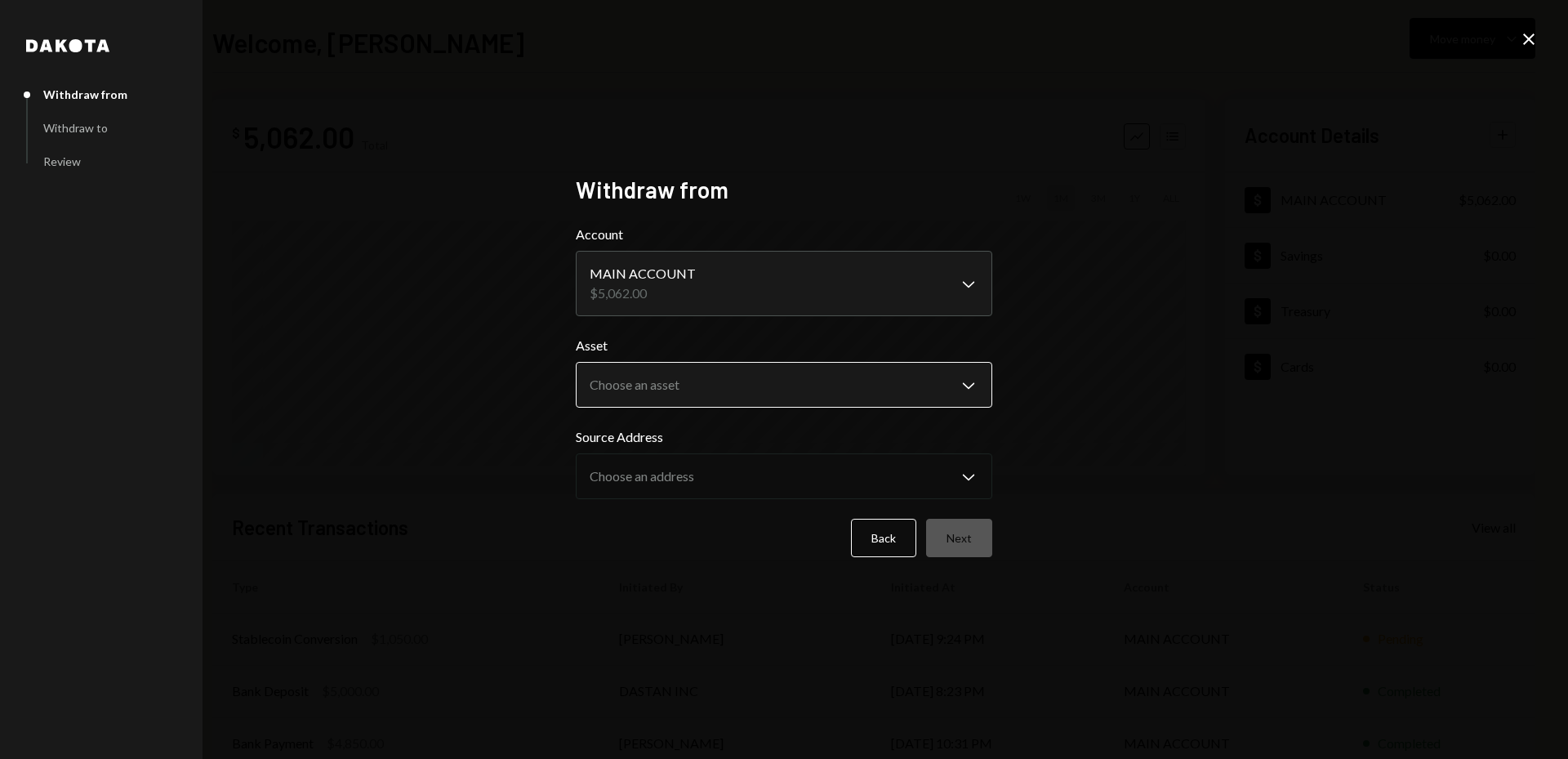
click at [839, 377] on body "S SC Holdings Limi... Caret Down Home Home Inbox Inbox Activities Transactions …" at bounding box center [784, 379] width 1568 height 759
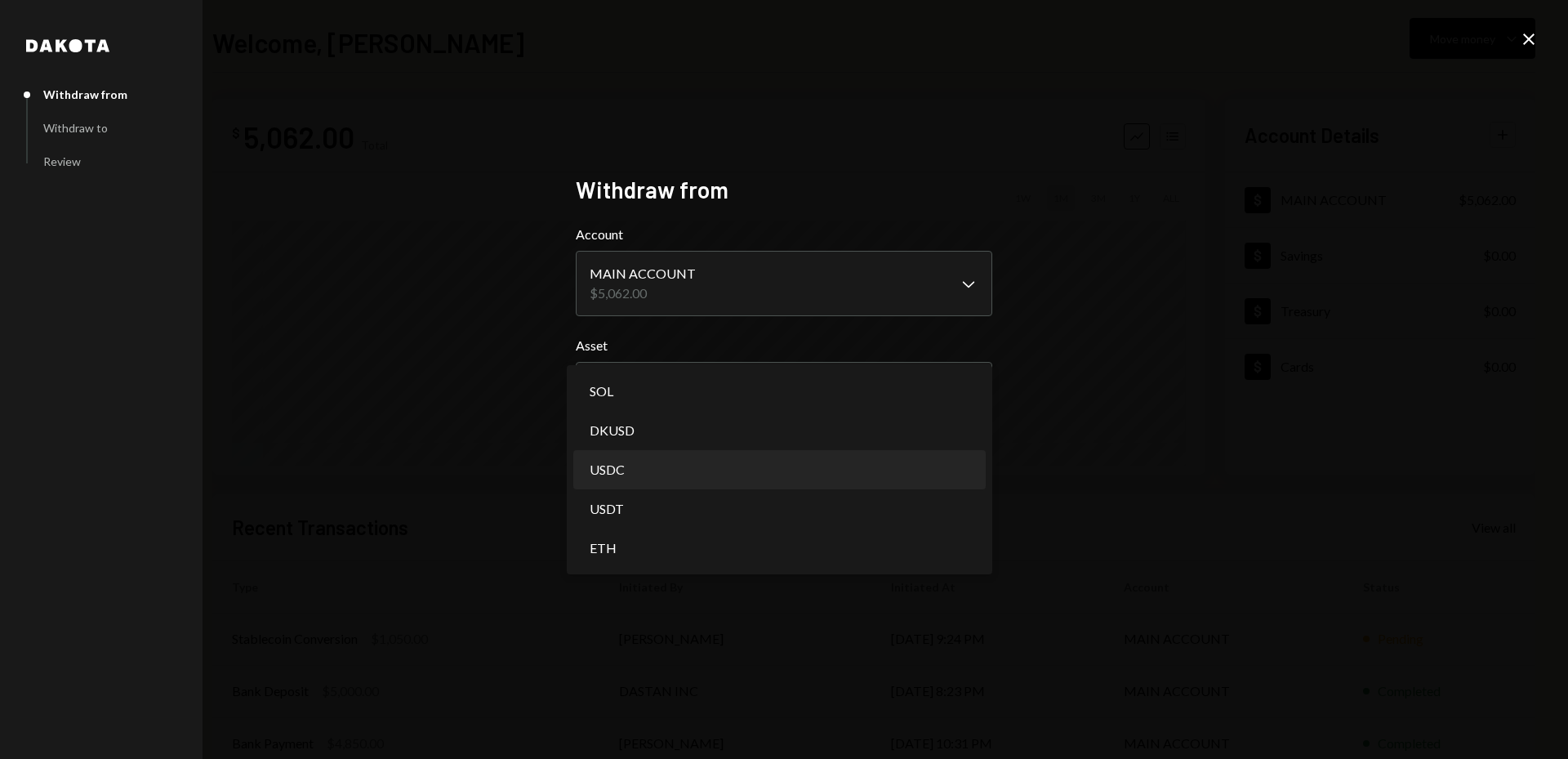
select select "****"
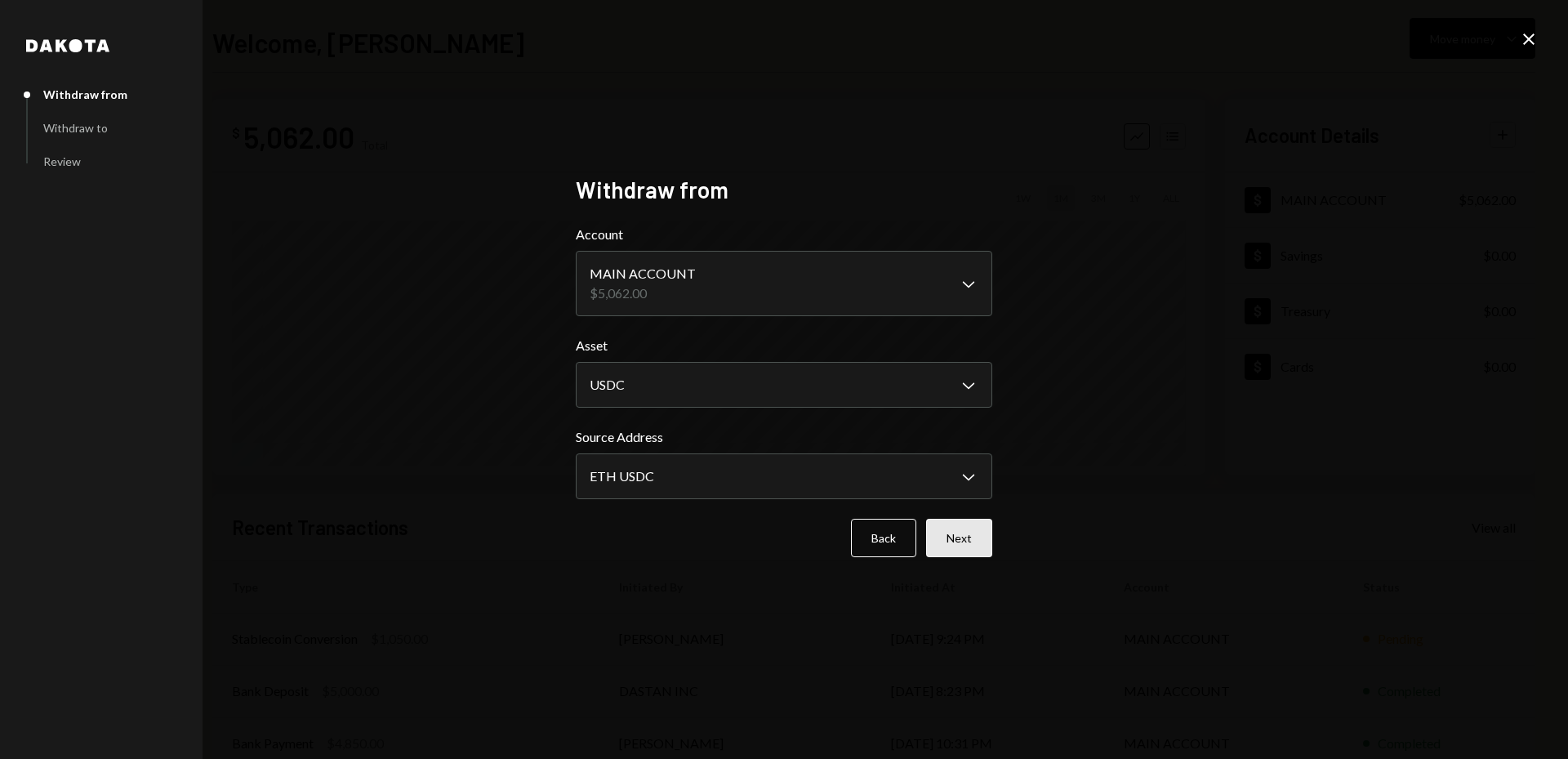
click at [972, 544] on button "Next" at bounding box center [959, 538] width 66 height 38
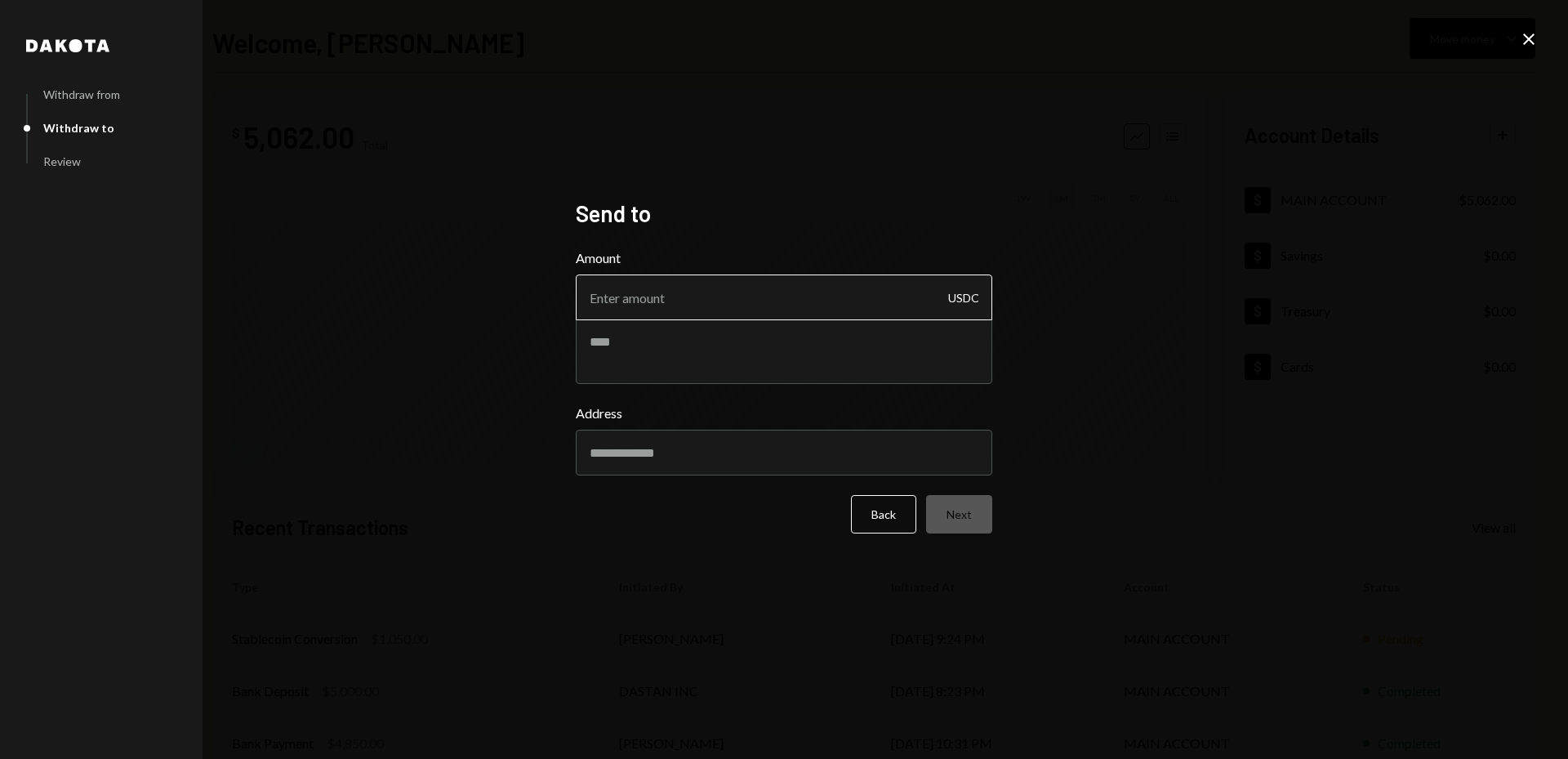
click at [809, 306] on input "Amount" at bounding box center [784, 297] width 417 height 46
type input "1000"
click at [628, 456] on div "Address" at bounding box center [784, 440] width 417 height 72
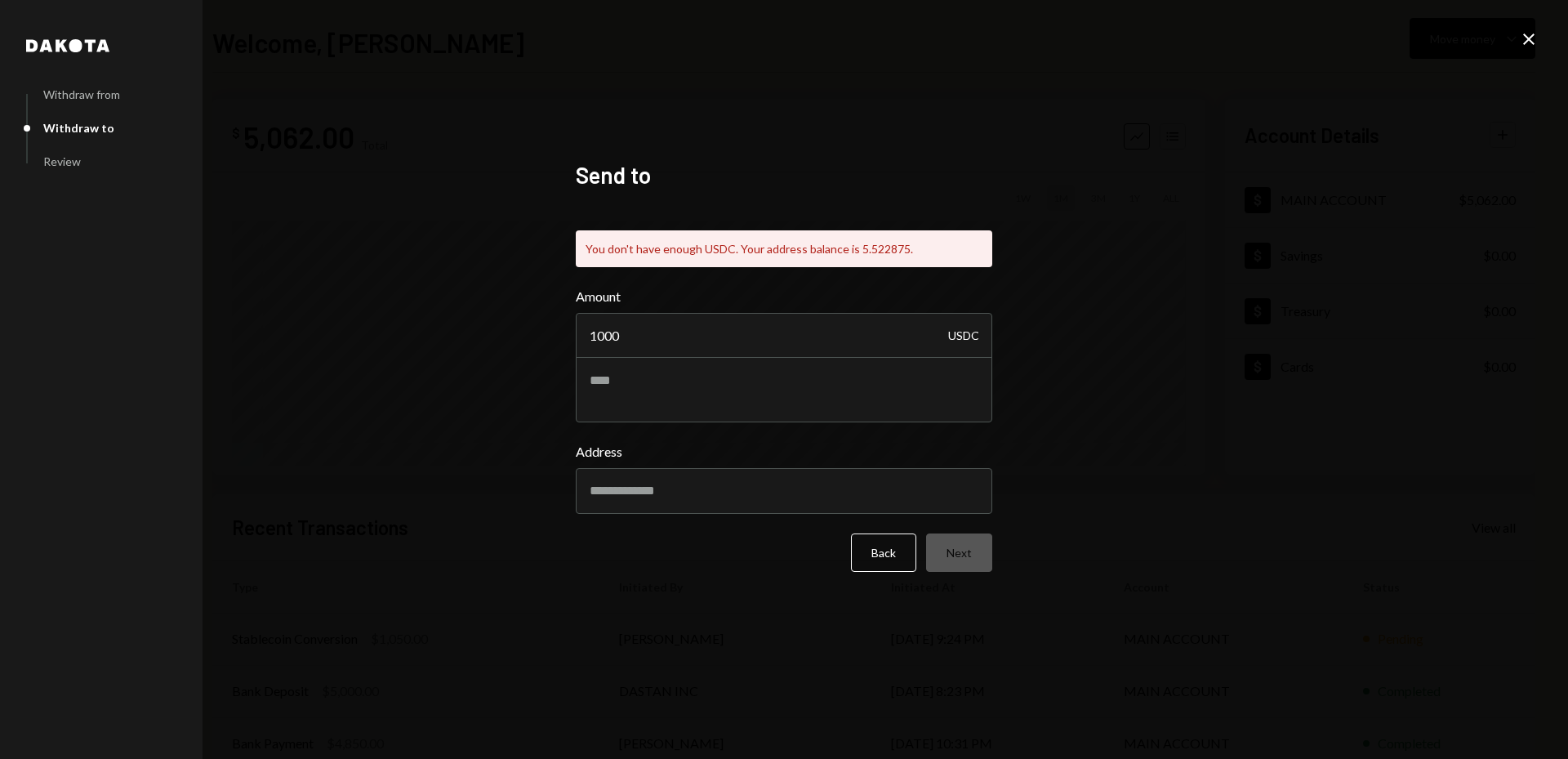
click at [706, 531] on form "Amount 1000 USDC Address Back Next" at bounding box center [784, 429] width 417 height 285
click at [884, 543] on button "Back" at bounding box center [884, 552] width 65 height 38
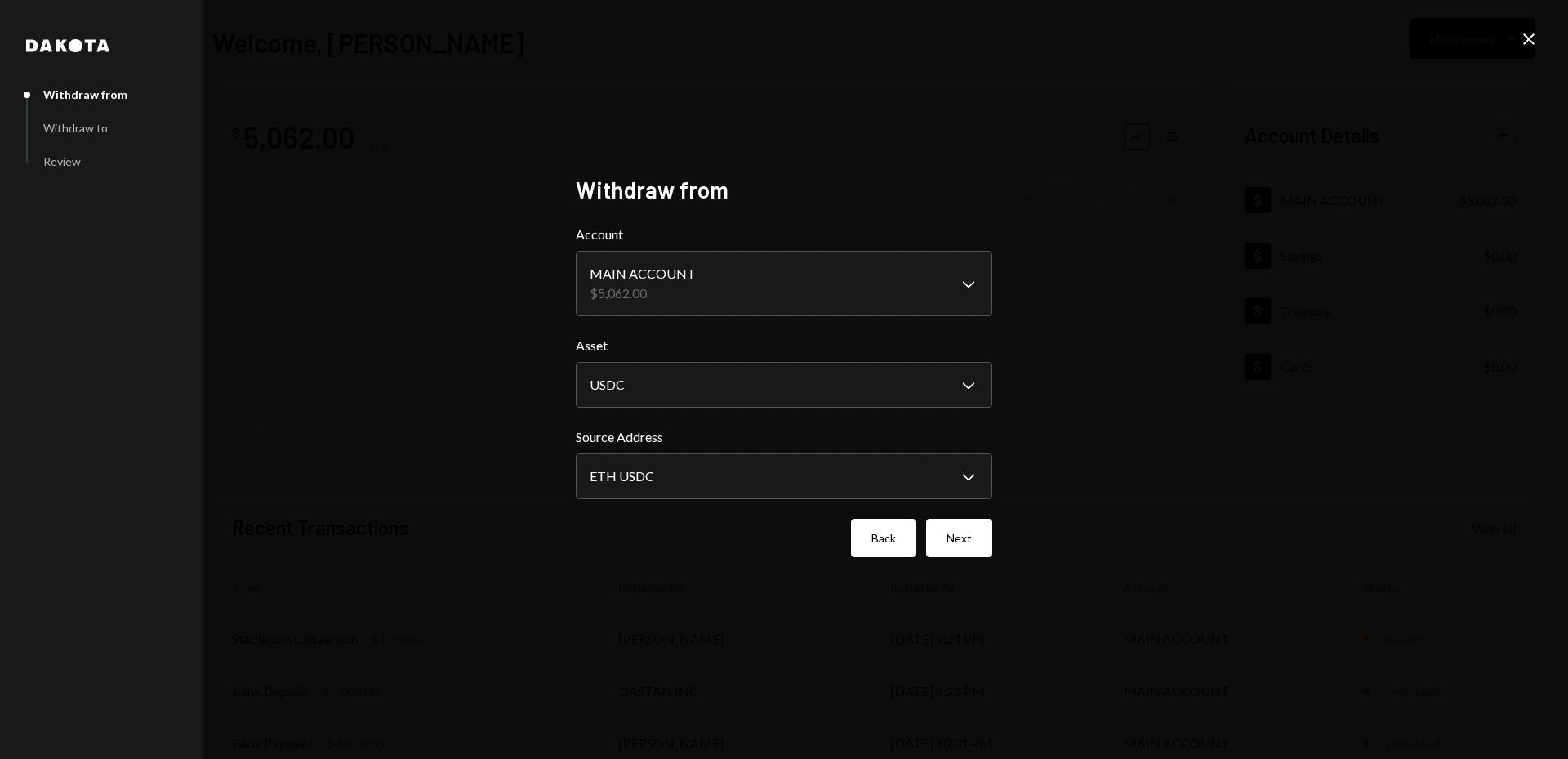
click at [877, 547] on button "Back" at bounding box center [884, 538] width 65 height 38
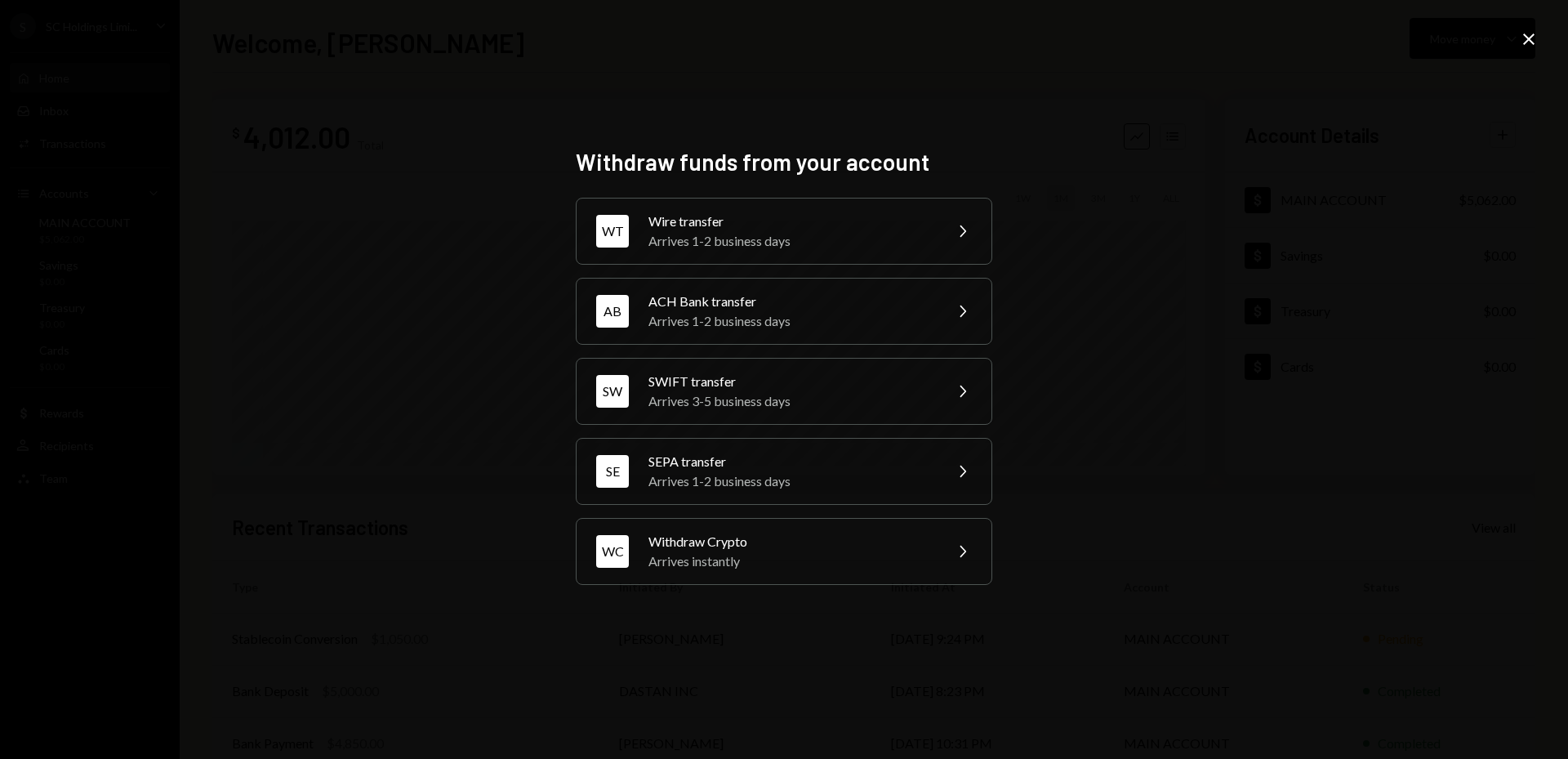
click at [1161, 188] on div "Withdraw funds from your account WT Wire transfer Arrives 1-2 business days Che…" at bounding box center [784, 379] width 1568 height 759
click at [1526, 43] on icon "Close" at bounding box center [1529, 39] width 20 height 20
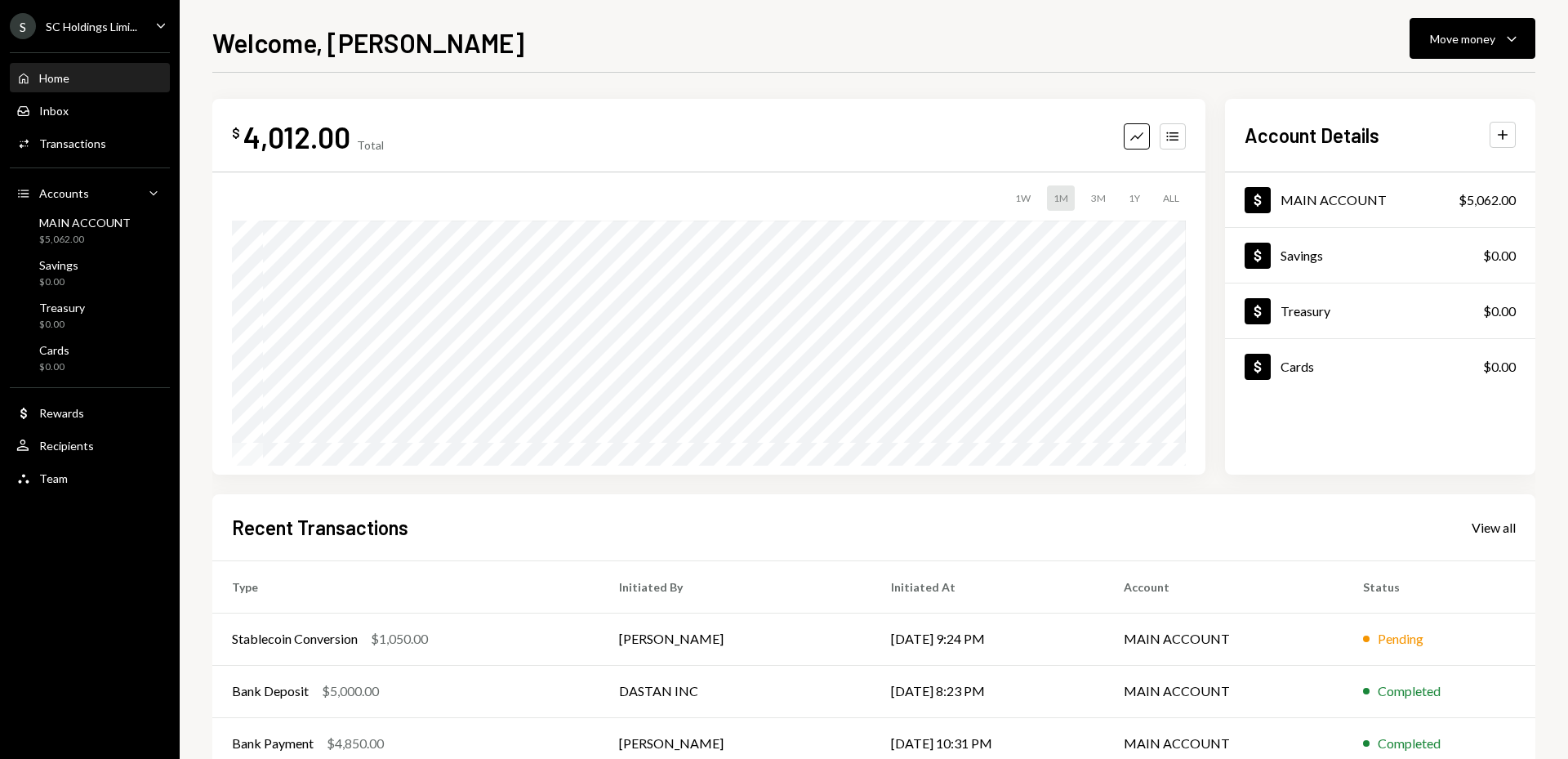
scroll to position [82, 0]
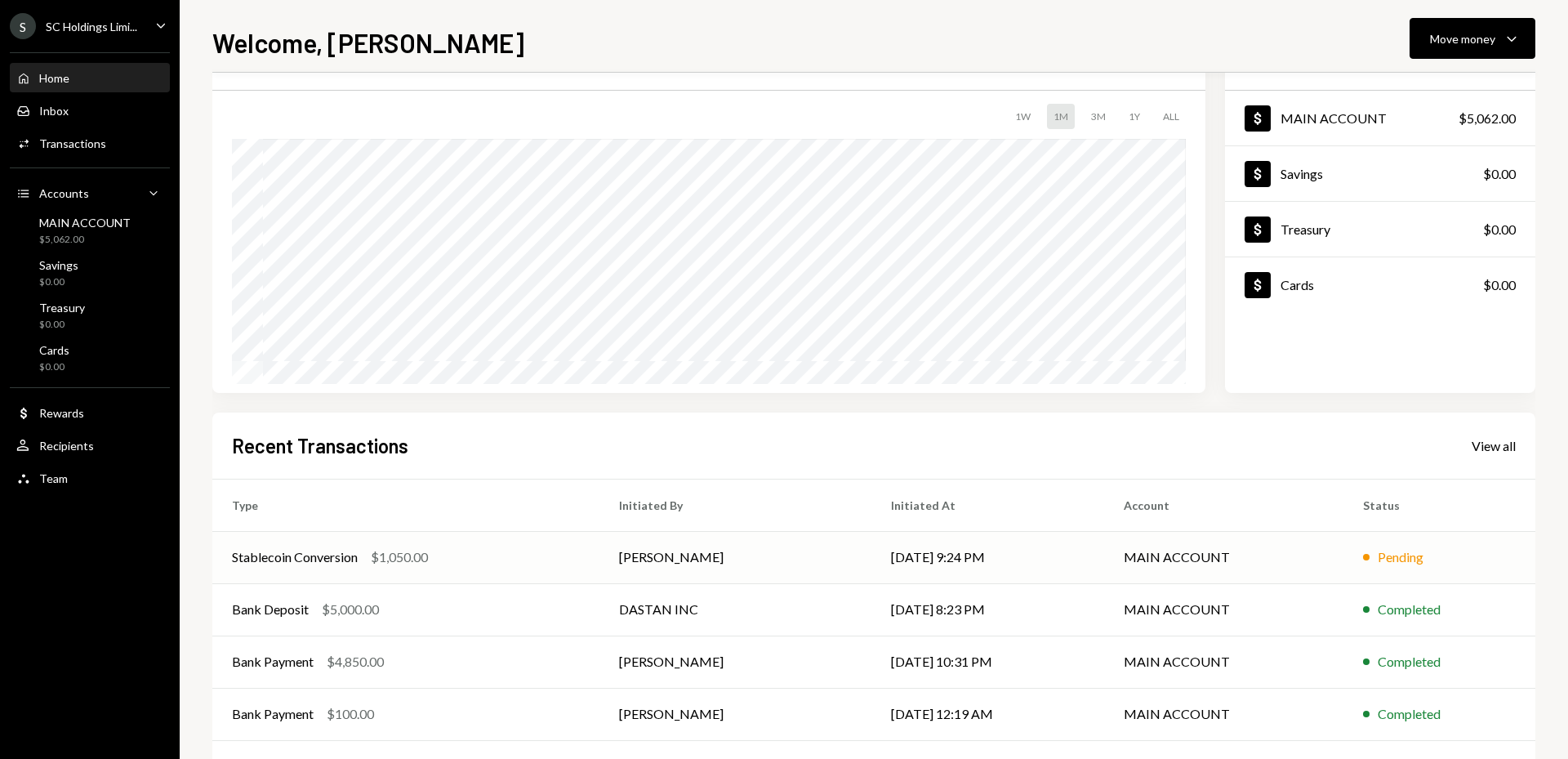
click at [1288, 562] on td "MAIN ACCOUNT" at bounding box center [1223, 557] width 239 height 52
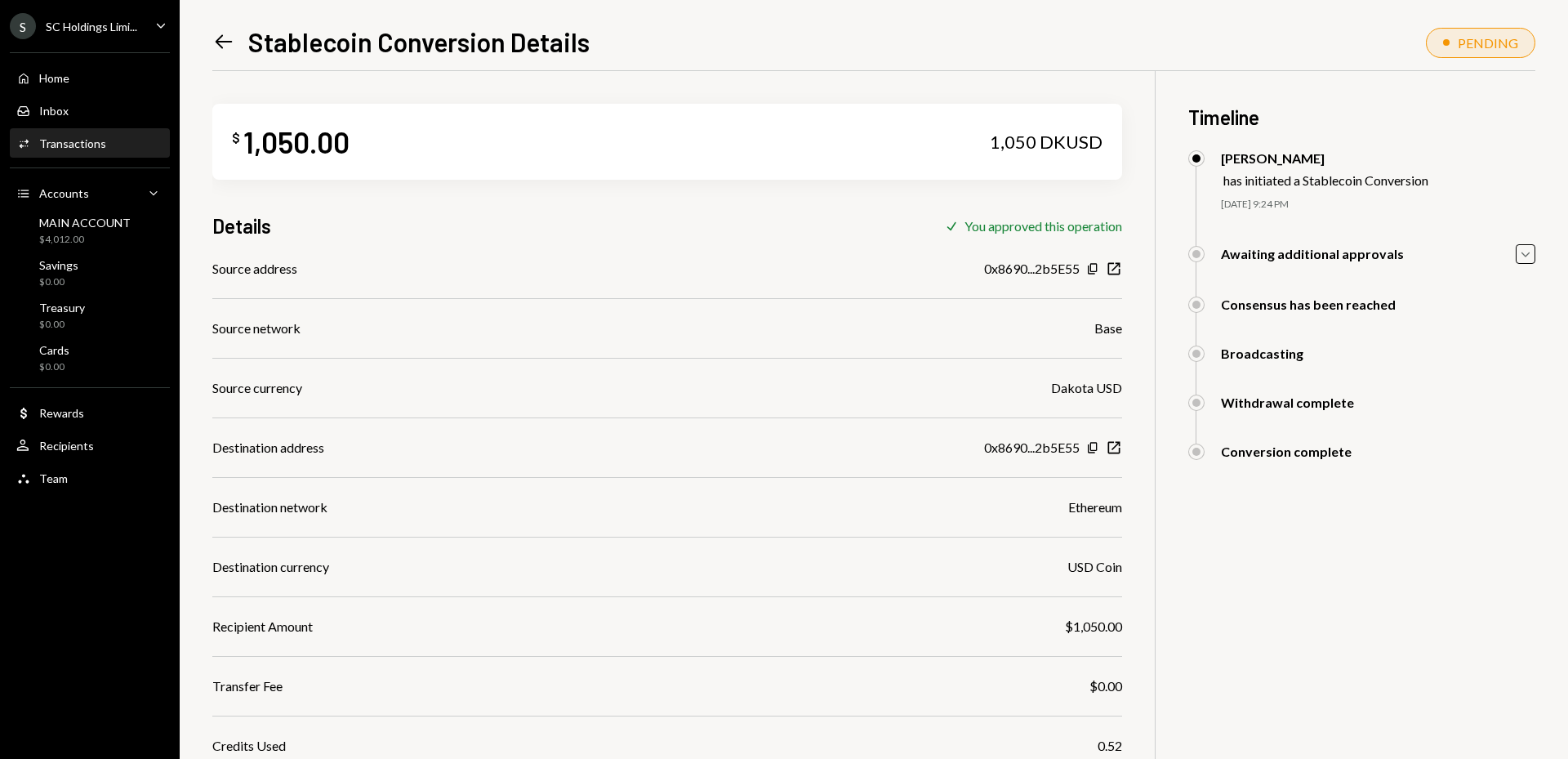
drag, startPoint x: 204, startPoint y: 46, endPoint x: 212, endPoint y: 42, distance: 8.9
click at [206, 44] on div "Left Arrow Stablecoin Conversion Details PENDING $ 1,050.00 1,050 DKUSD Details…" at bounding box center [873, 379] width 1388 height 759
click at [215, 42] on icon "Left Arrow" at bounding box center [224, 42] width 23 height 23
click at [1534, 253] on icon "Caret Down" at bounding box center [1526, 254] width 18 height 18
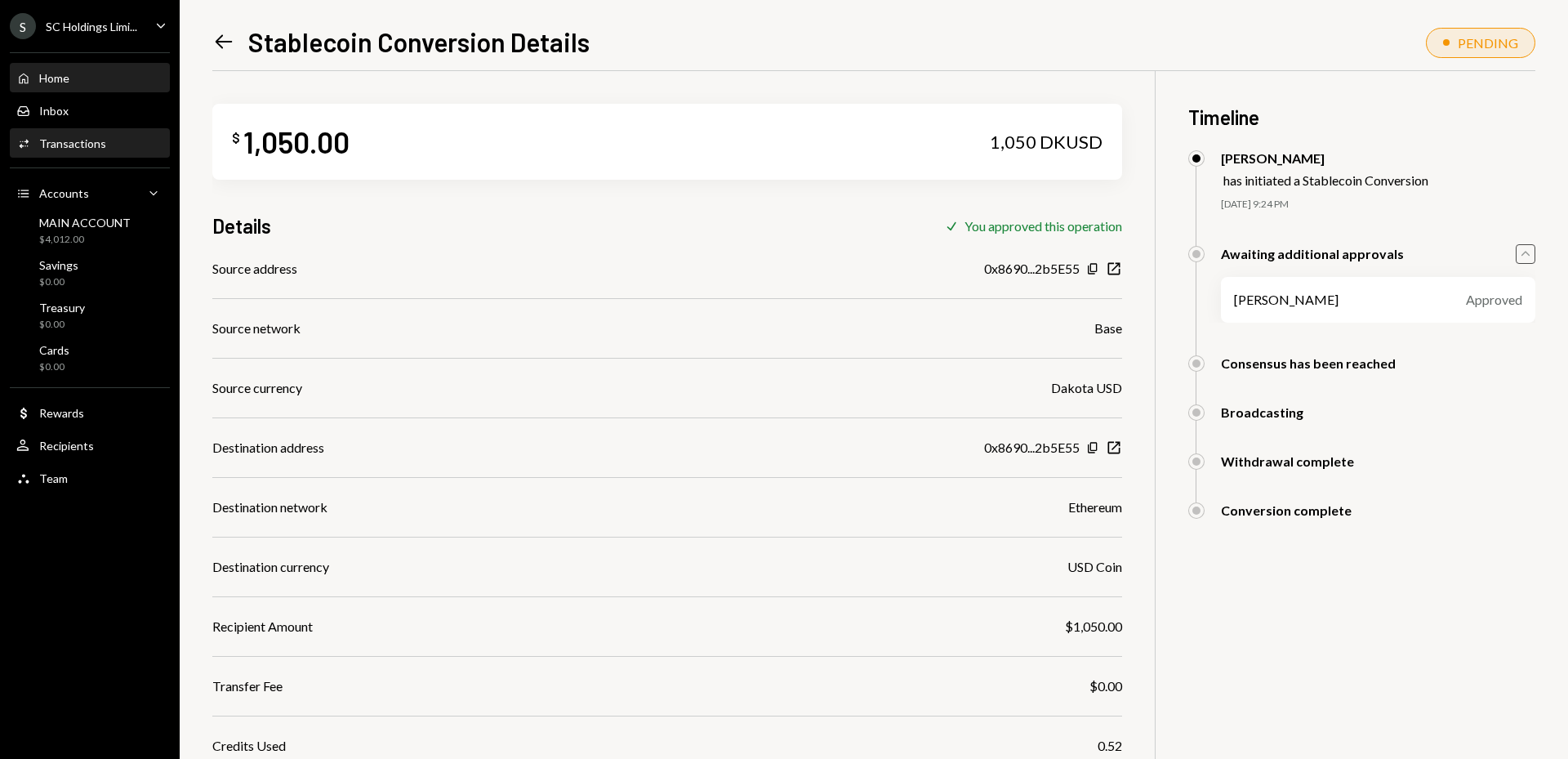
click at [71, 78] on div "Home Home" at bounding box center [90, 78] width 147 height 15
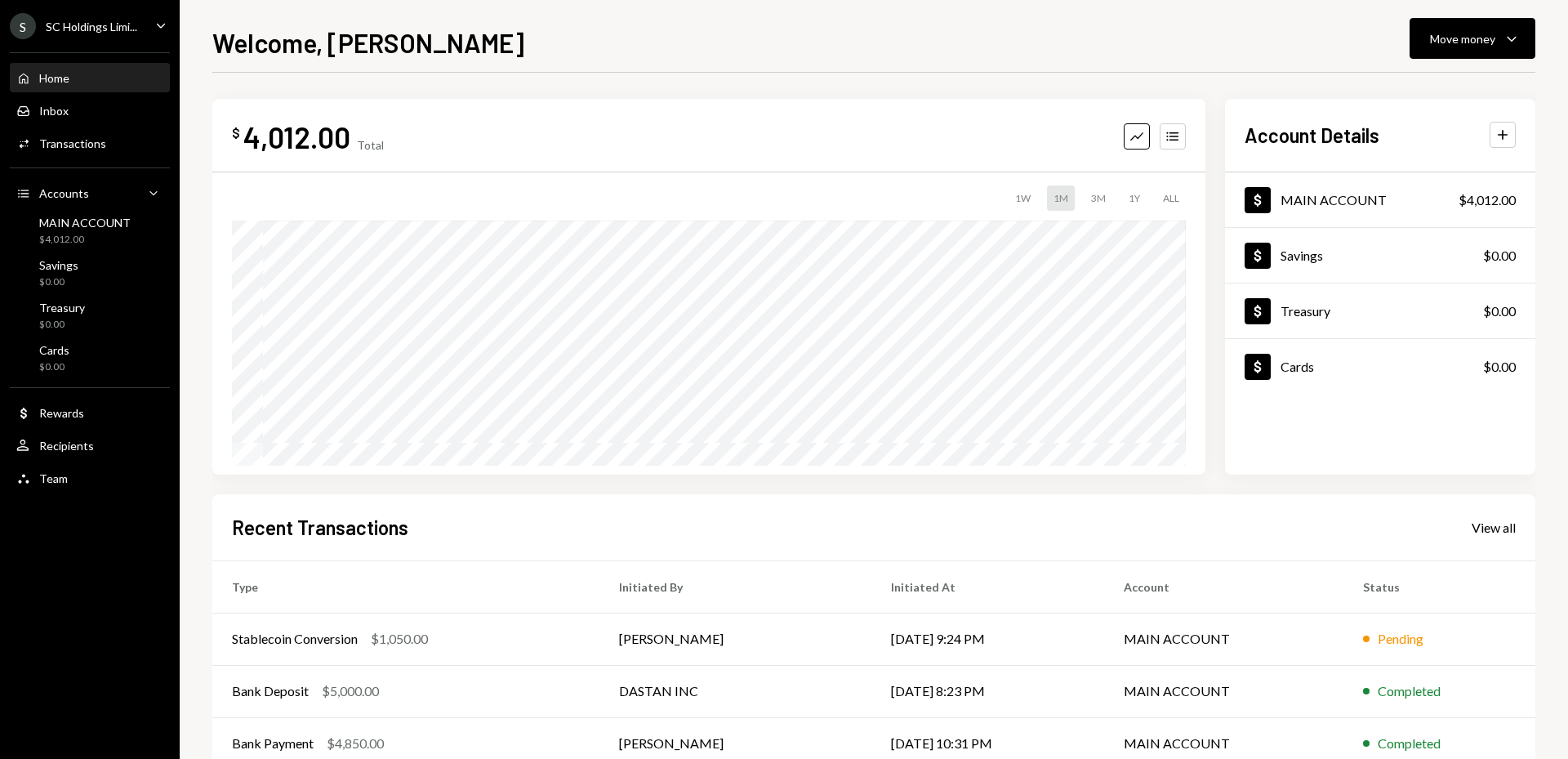
click at [78, 77] on div "Home Home" at bounding box center [90, 78] width 147 height 15
click at [78, 77] on div "Home Home" at bounding box center [90, 78] width 147 height 15
drag, startPoint x: 78, startPoint y: 77, endPoint x: 678, endPoint y: 84, distance: 600.0
click at [79, 77] on div "Home Home" at bounding box center [90, 78] width 147 height 15
click at [1478, 42] on div "Move money" at bounding box center [1463, 38] width 65 height 17
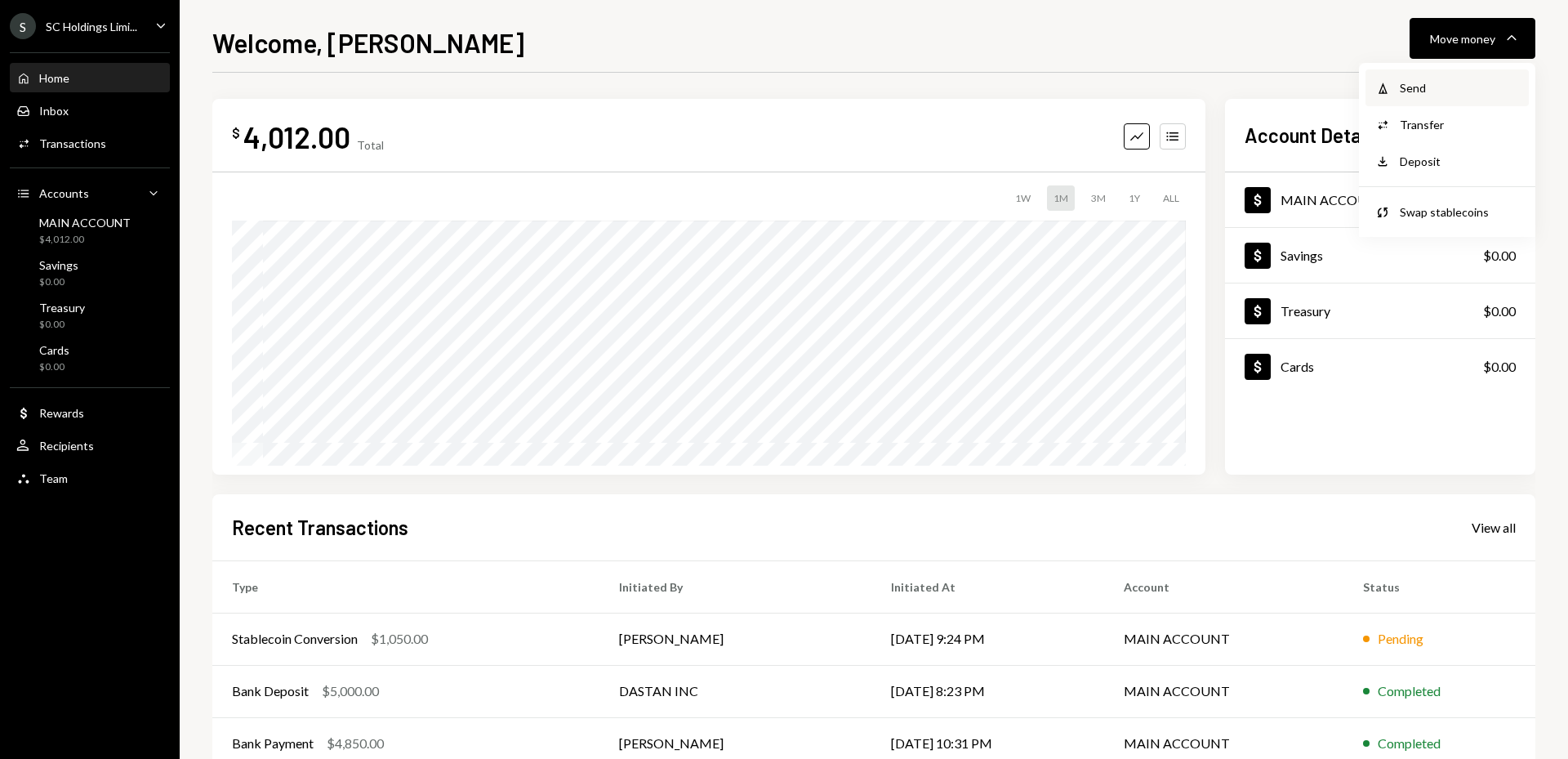
click at [1427, 92] on div "Send" at bounding box center [1459, 87] width 119 height 17
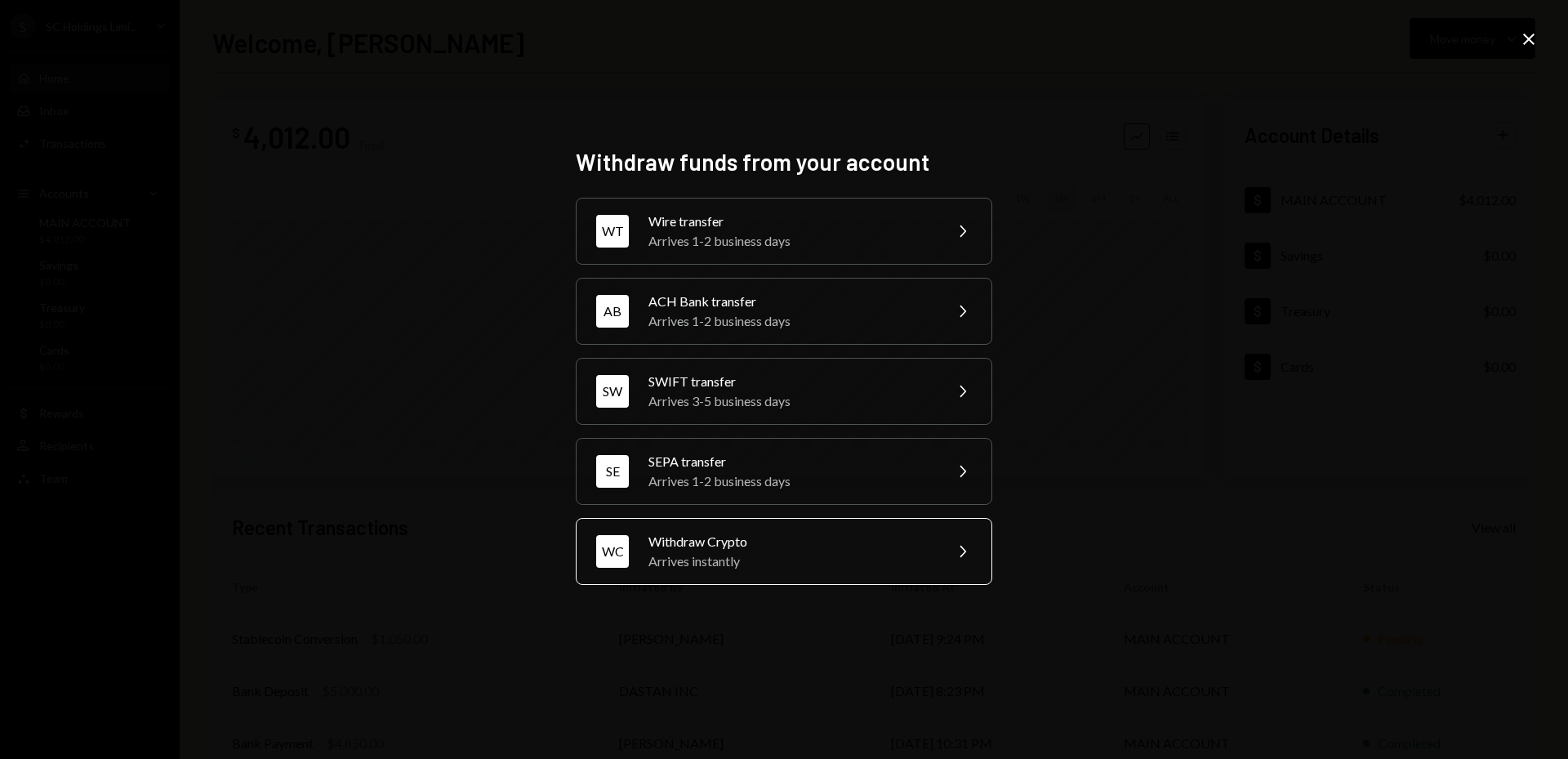
click at [780, 560] on div "Arrives instantly" at bounding box center [791, 561] width 284 height 20
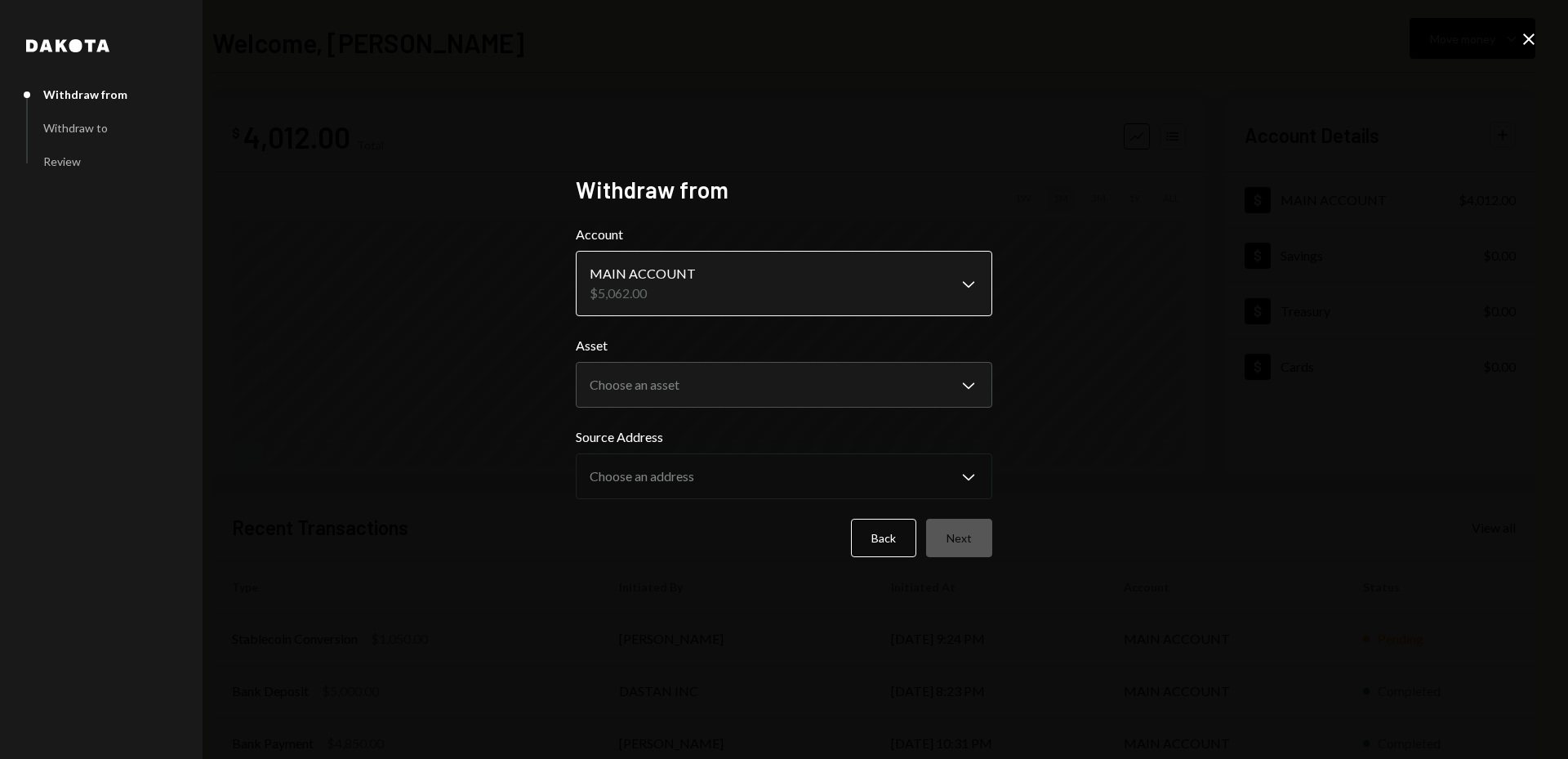
click at [709, 295] on body "S SC Holdings Limi... Caret Down Home Home Inbox Inbox Activities Transactions …" at bounding box center [784, 379] width 1568 height 759
click at [806, 385] on body "S SC Holdings Limi... Caret Down Home Home Inbox Inbox Activities Transactions …" at bounding box center [784, 379] width 1568 height 759
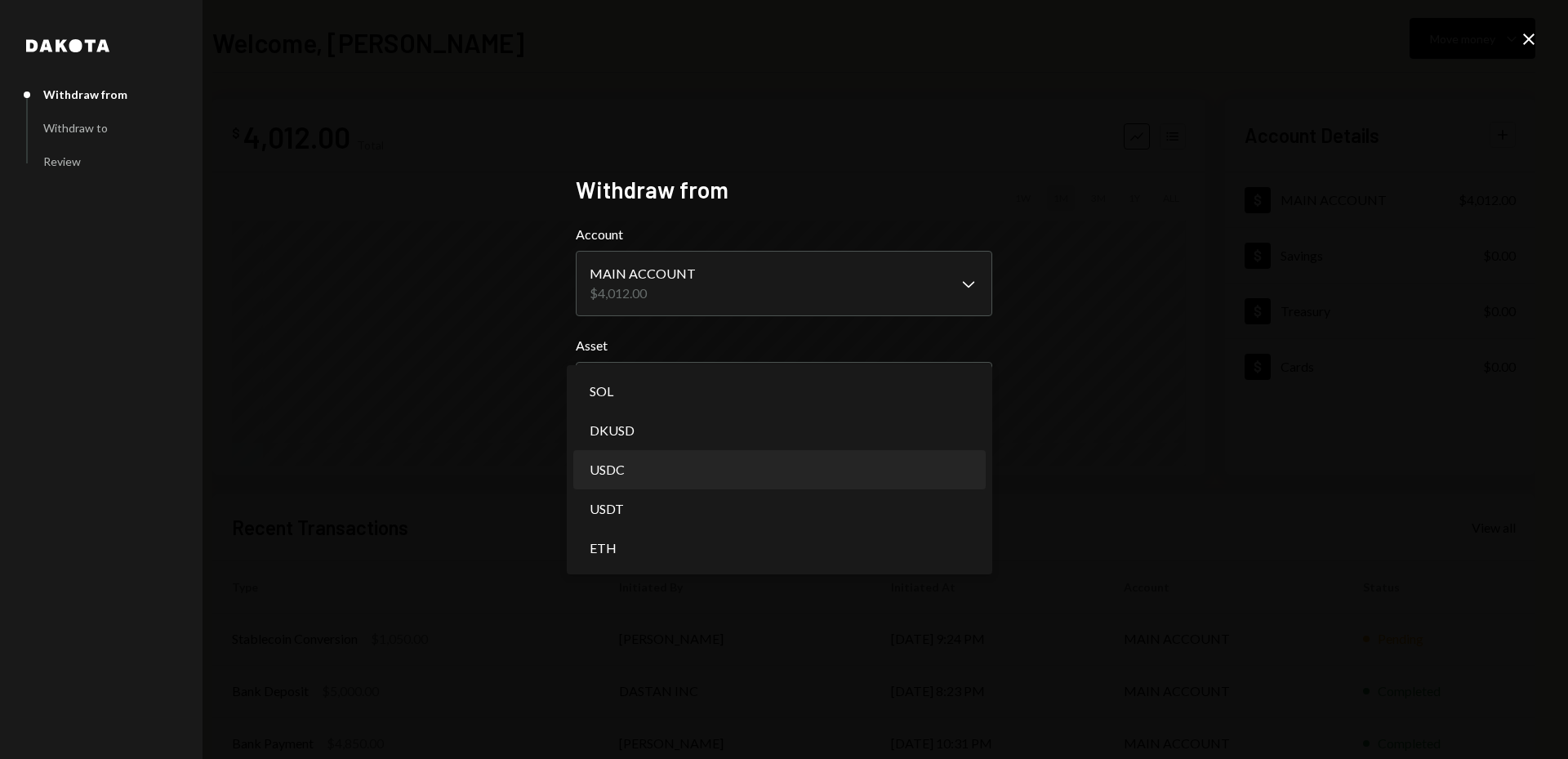
select select "****"
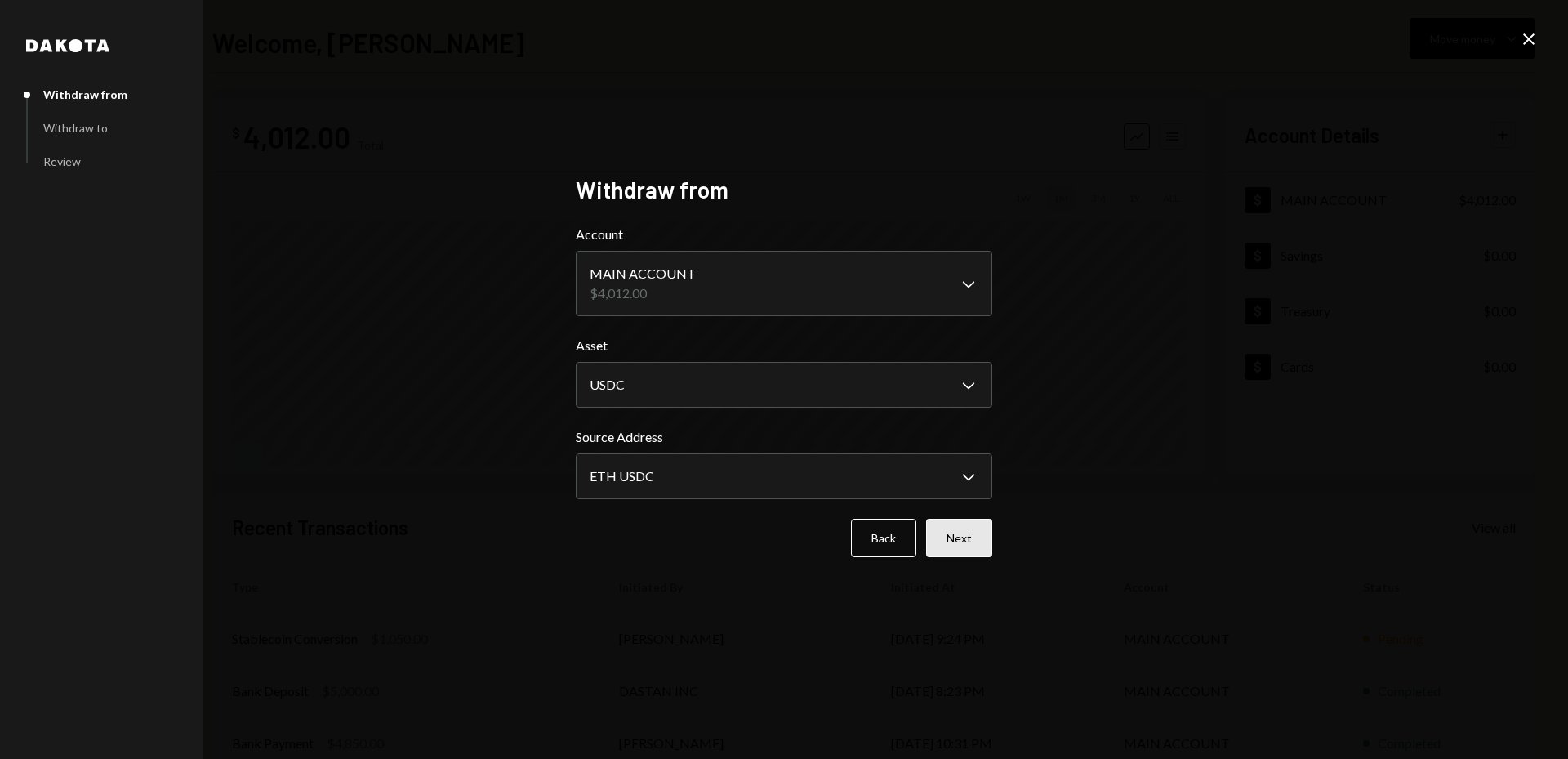
click at [973, 539] on button "Next" at bounding box center [959, 538] width 66 height 38
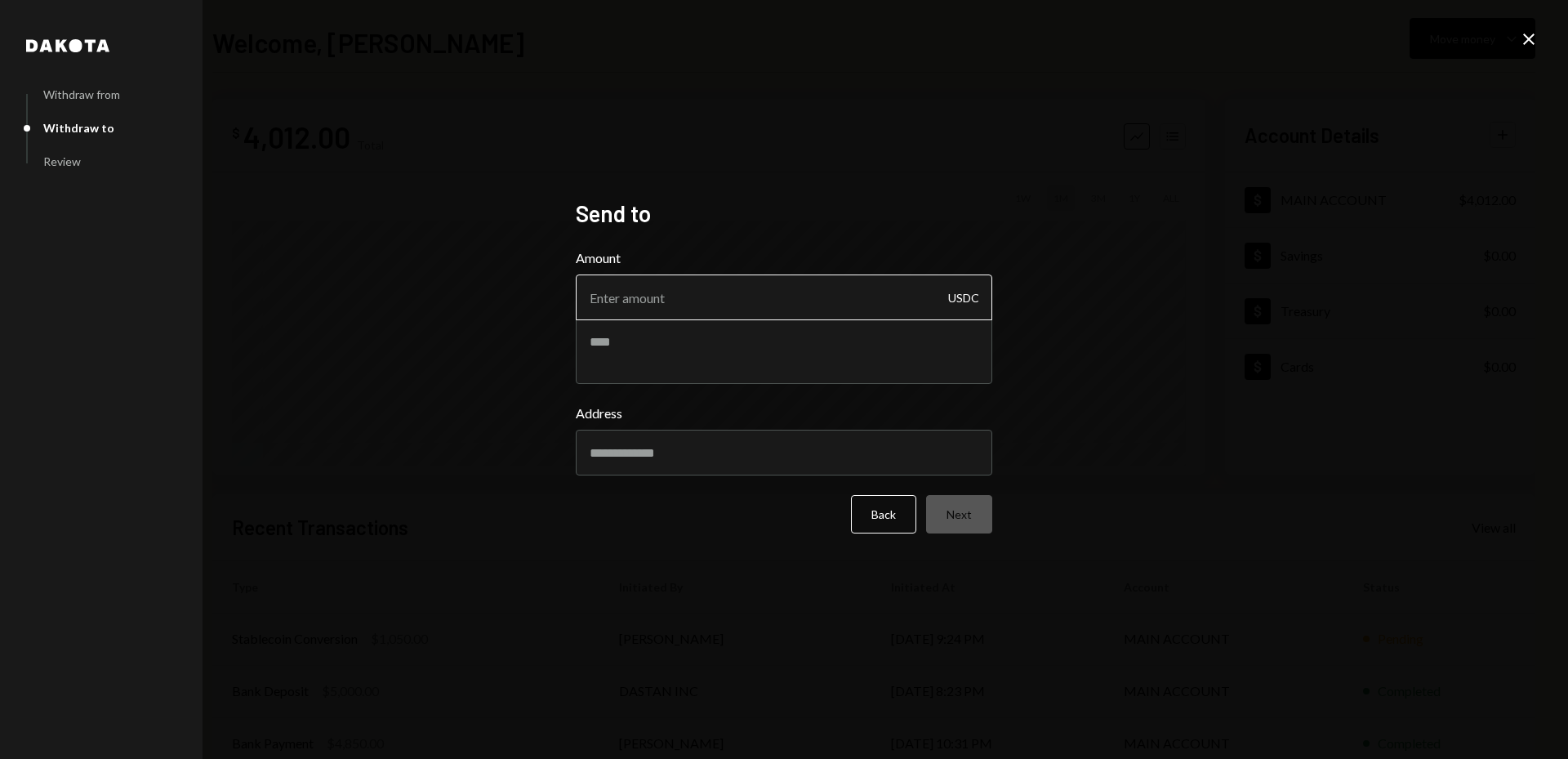
click at [691, 303] on input "Amount" at bounding box center [784, 297] width 417 height 46
type input "1000"
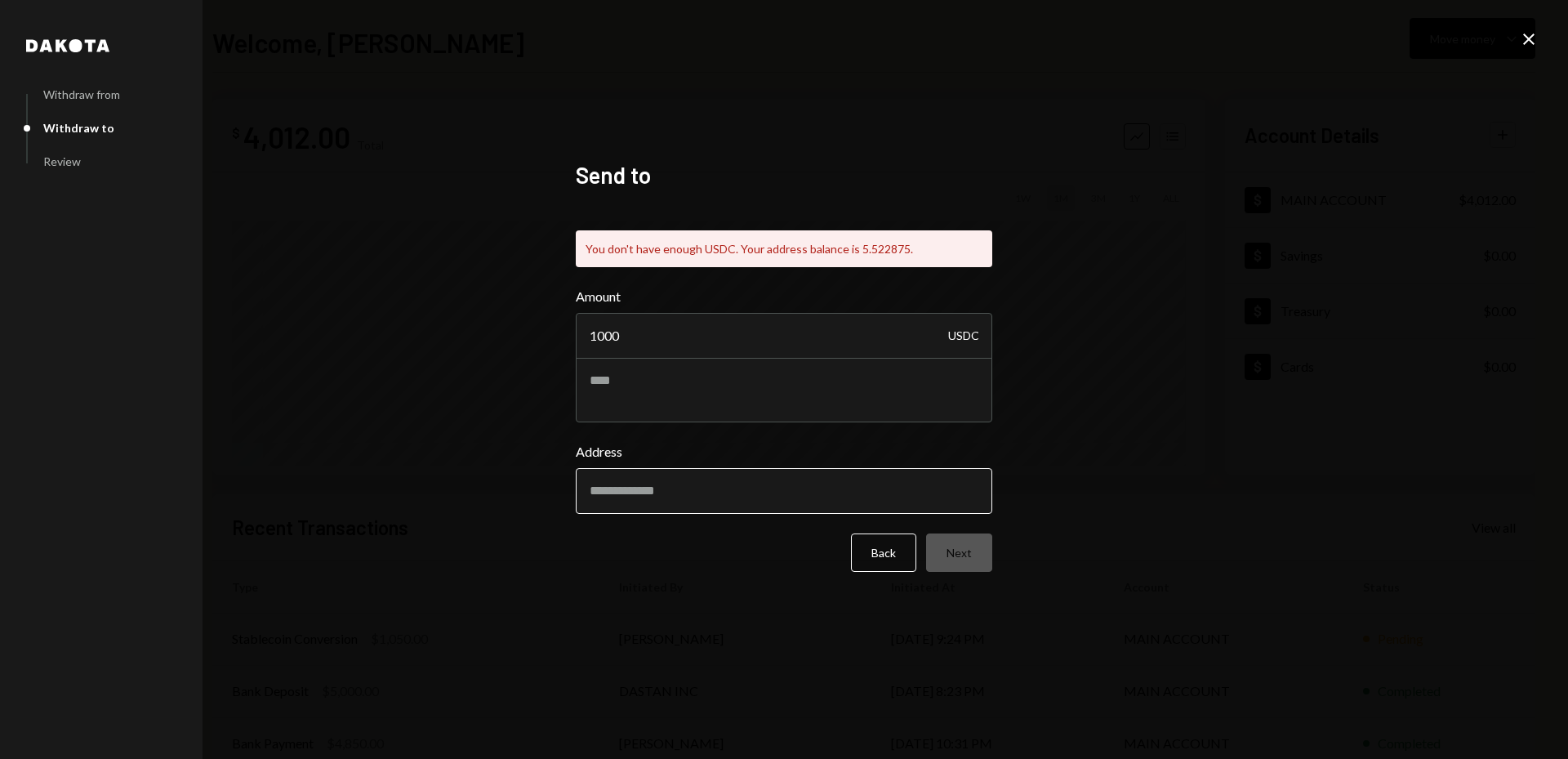
click at [745, 442] on div "Address" at bounding box center [784, 478] width 417 height 72
click at [709, 502] on input "Address" at bounding box center [784, 491] width 417 height 46
click at [876, 562] on button "Back" at bounding box center [884, 552] width 65 height 38
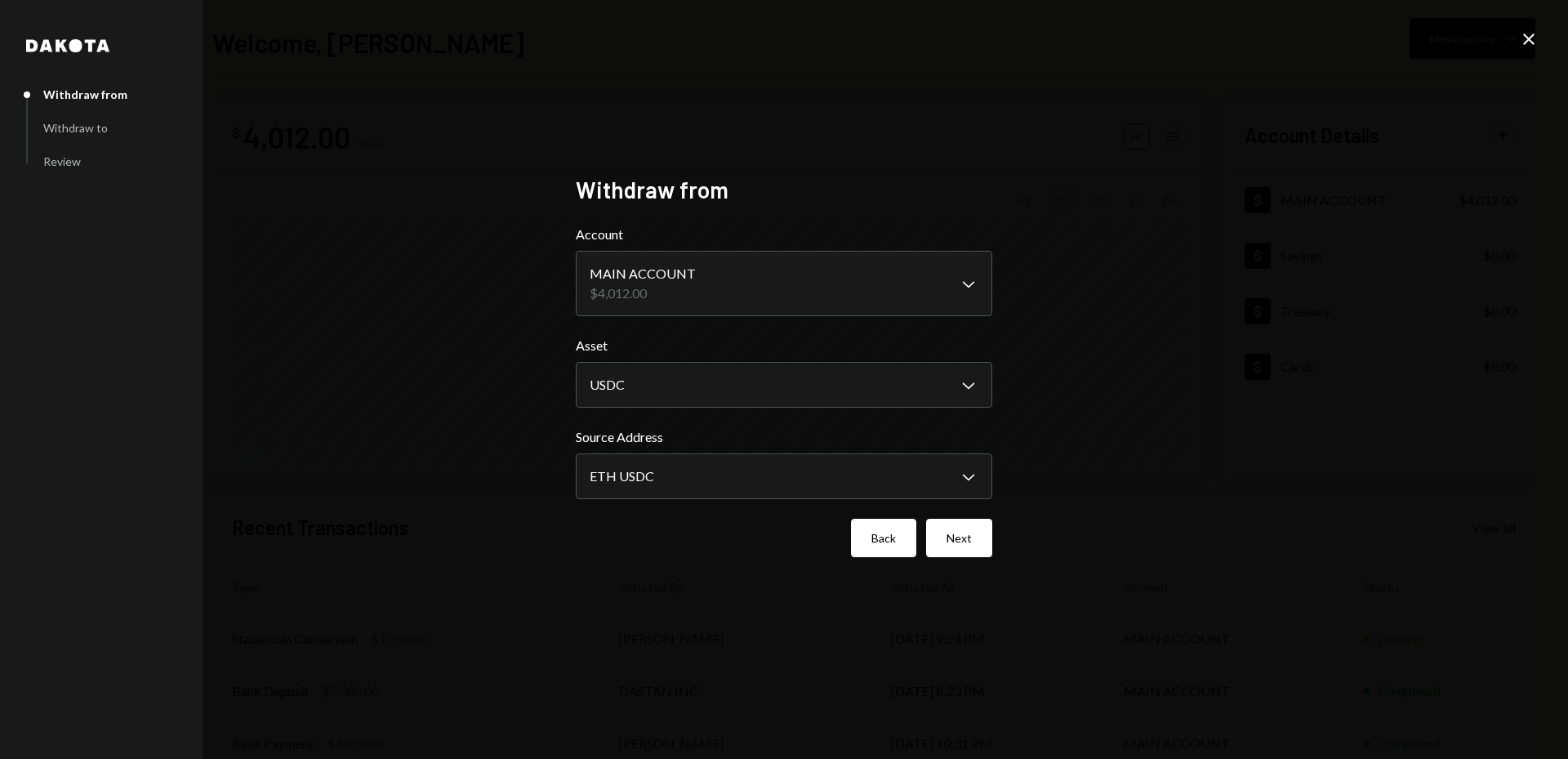
click at [873, 544] on button "Back" at bounding box center [884, 538] width 65 height 38
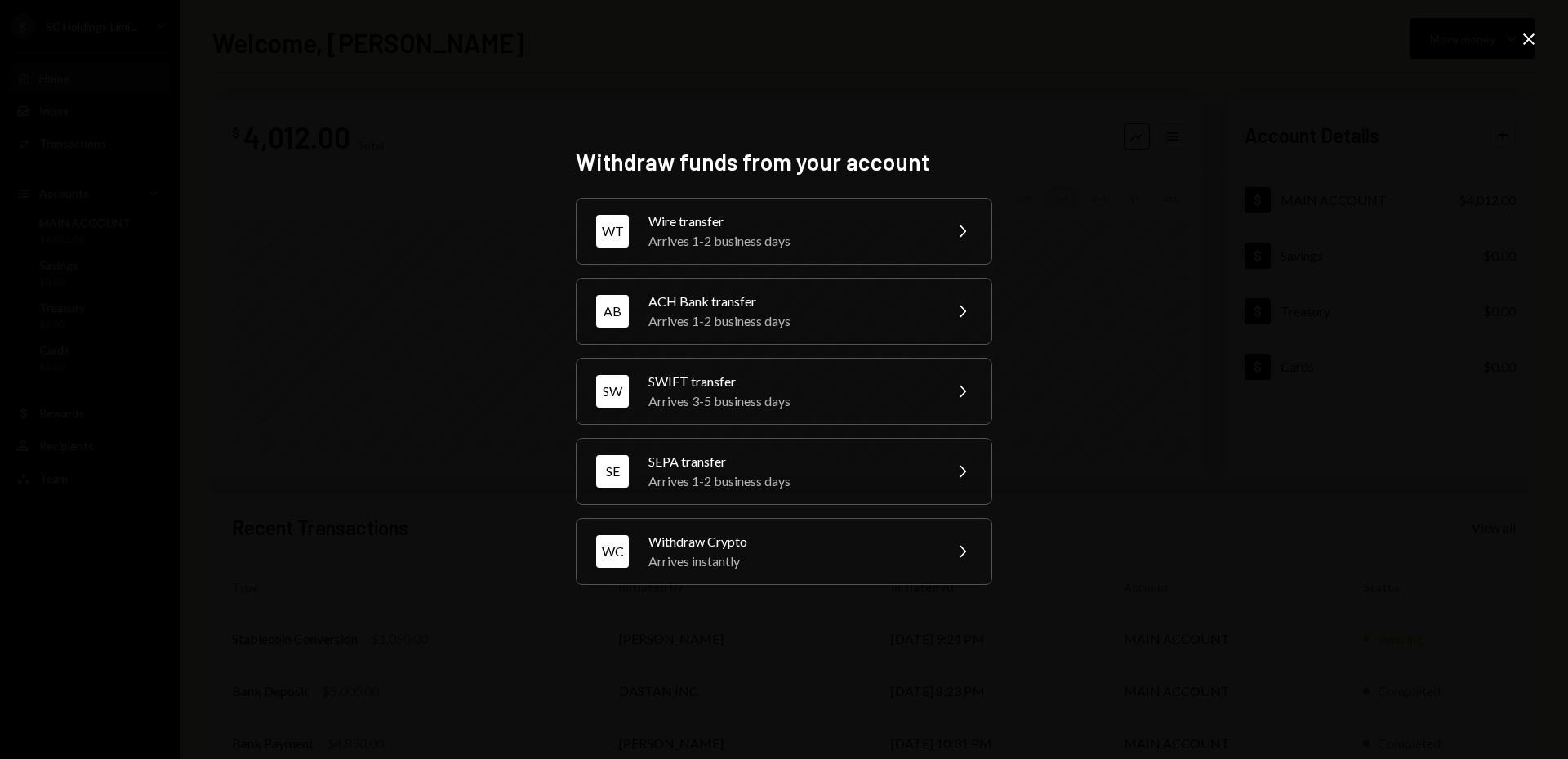
click at [1115, 273] on div "Withdraw funds from your account WT Wire transfer Arrives 1-2 business days Che…" at bounding box center [784, 379] width 1568 height 759
click at [1527, 37] on icon at bounding box center [1529, 39] width 11 height 11
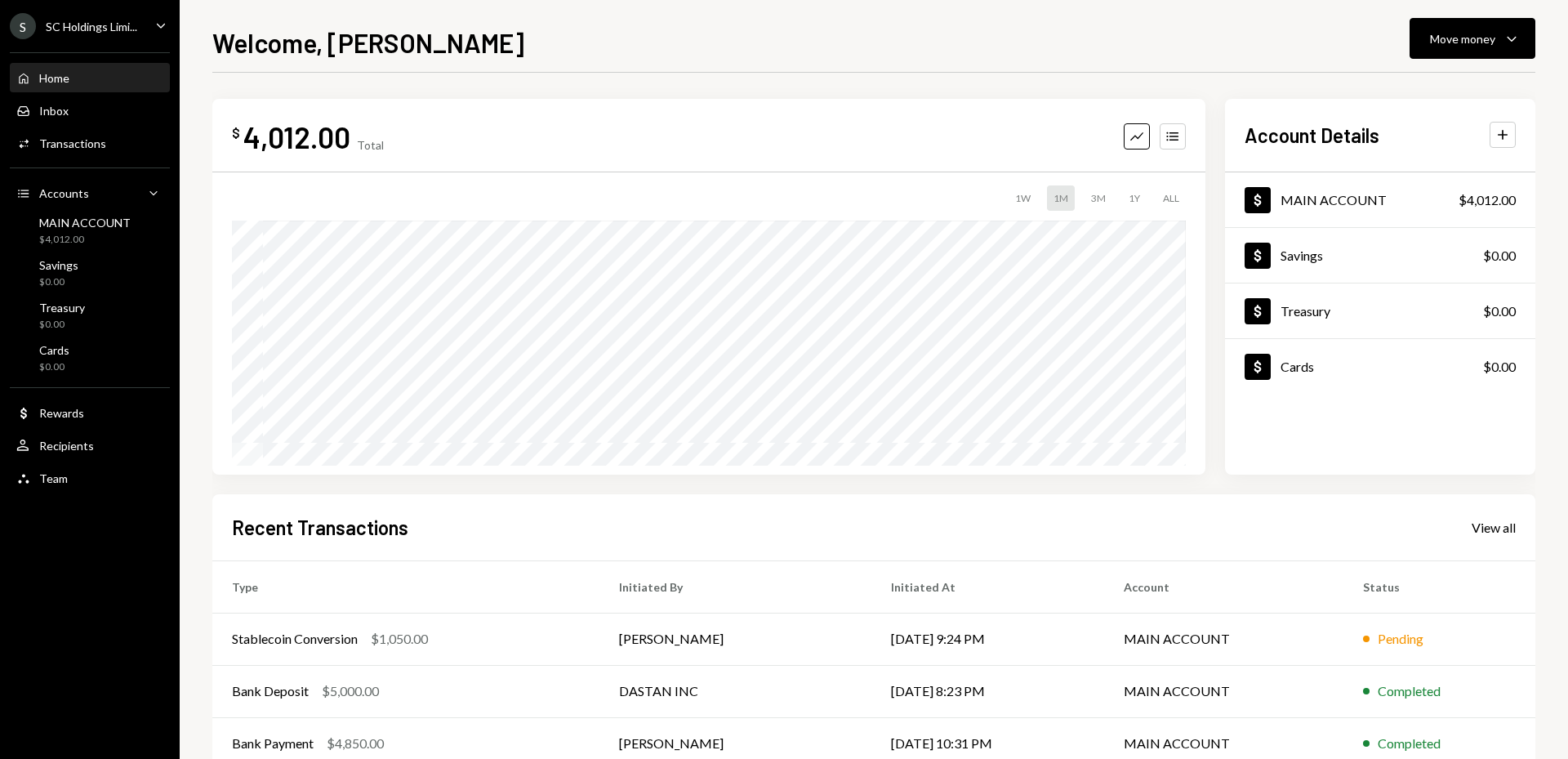
click at [59, 75] on div "Home" at bounding box center [54, 78] width 30 height 14
click at [1488, 46] on div "Move money" at bounding box center [1463, 38] width 65 height 17
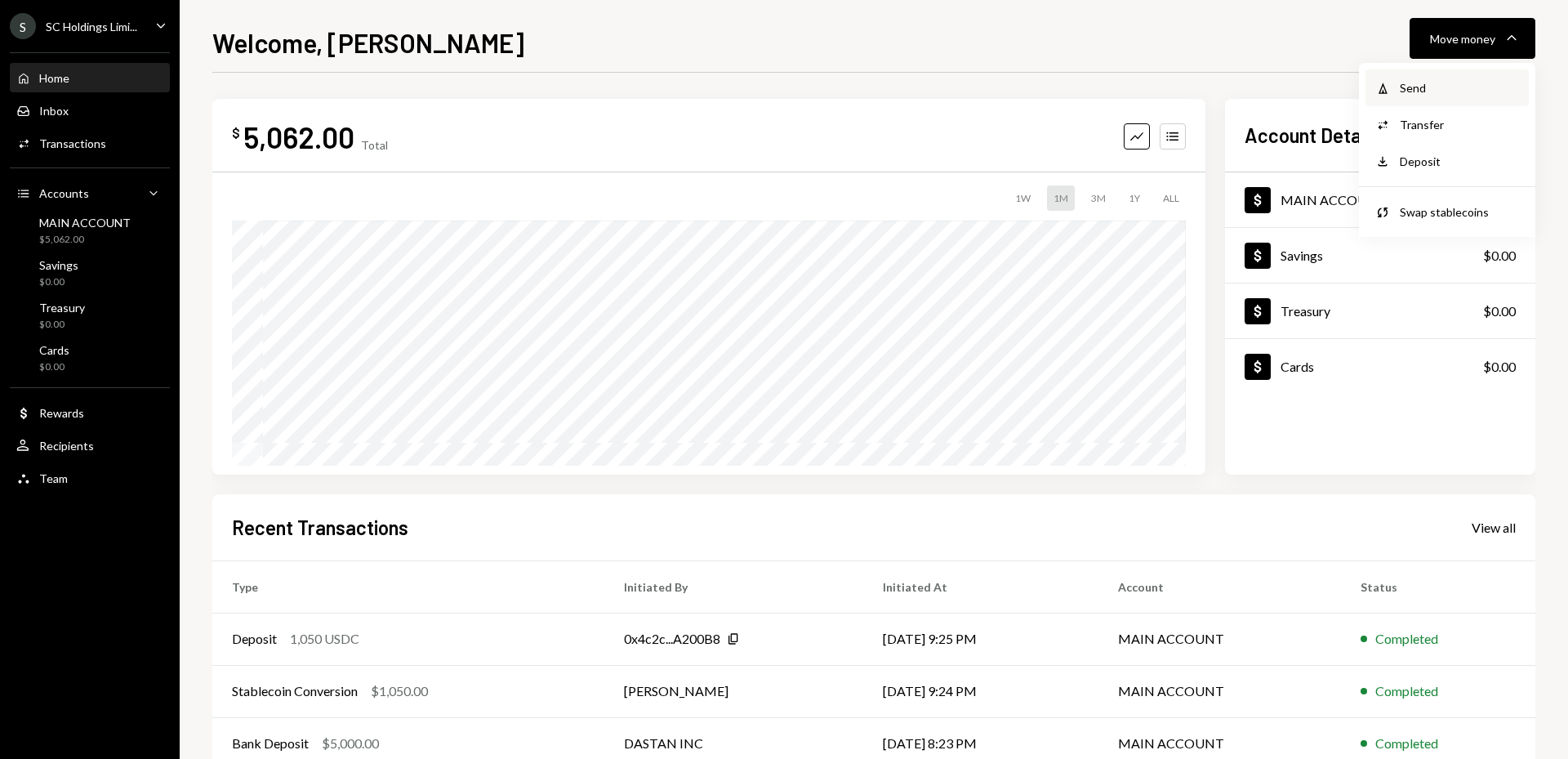
click at [1414, 92] on div "Send" at bounding box center [1459, 87] width 119 height 17
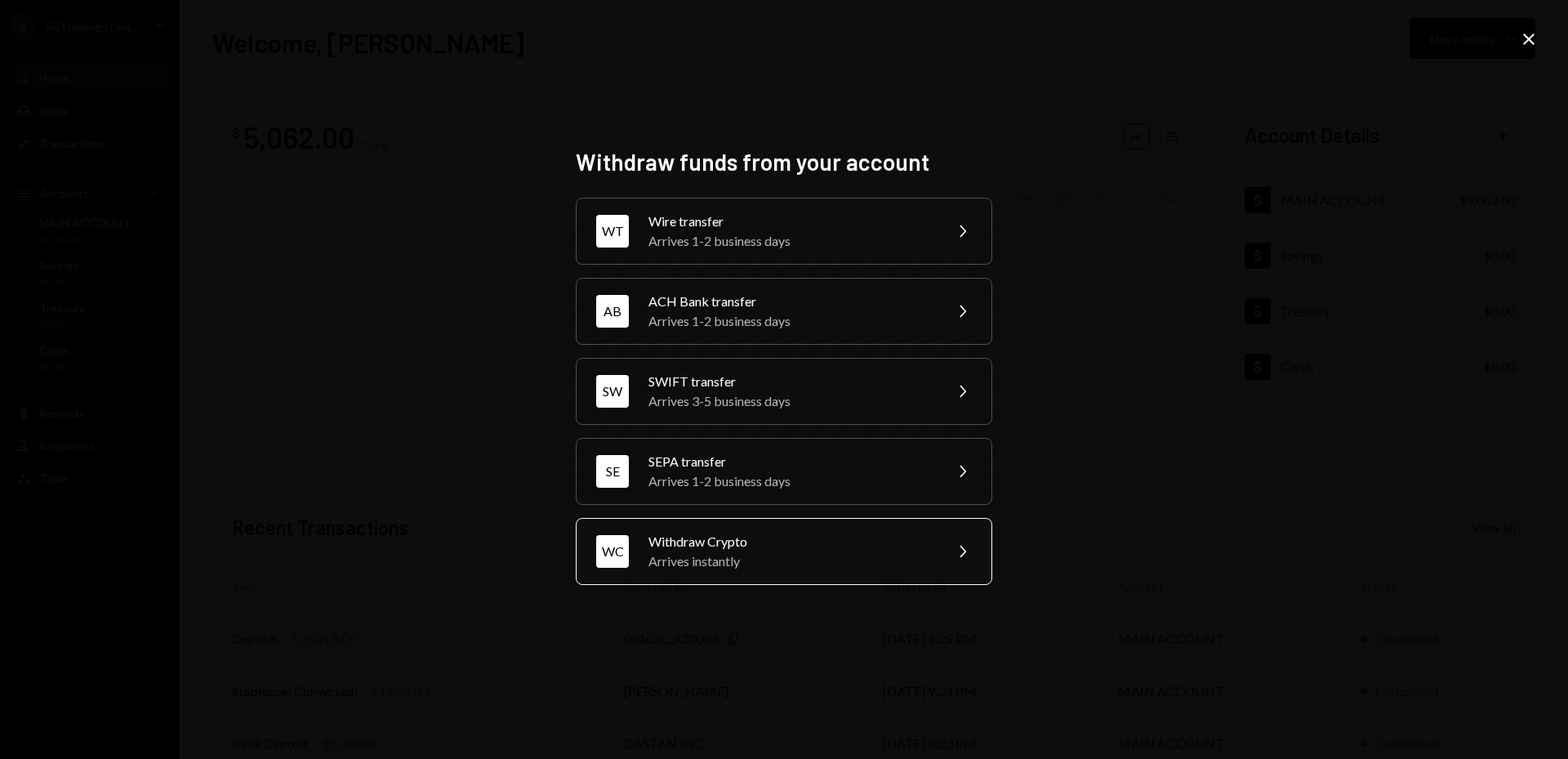
click at [750, 558] on div "Arrives instantly" at bounding box center [791, 561] width 284 height 20
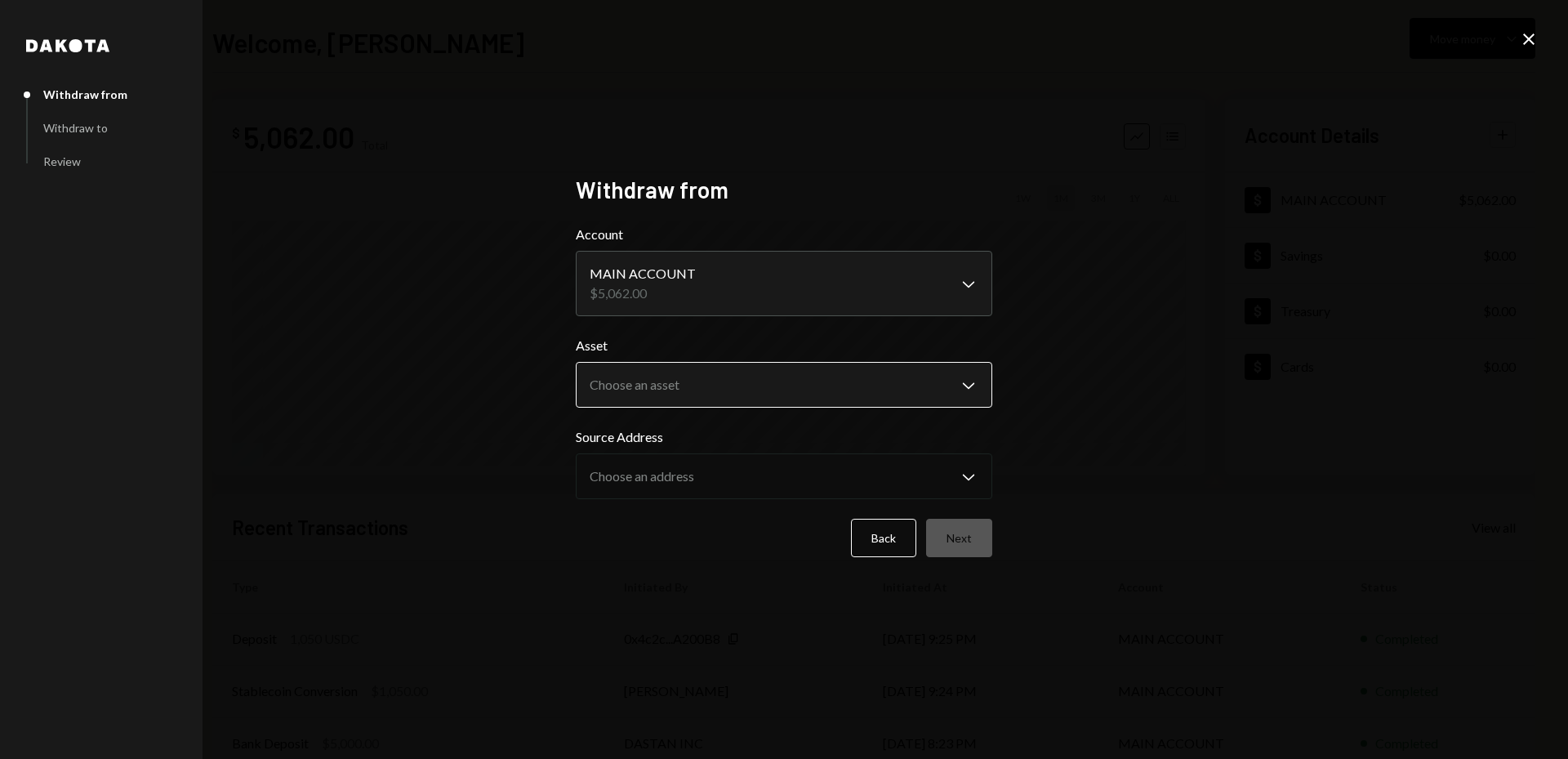
click at [918, 377] on body "**********" at bounding box center [784, 379] width 1568 height 759
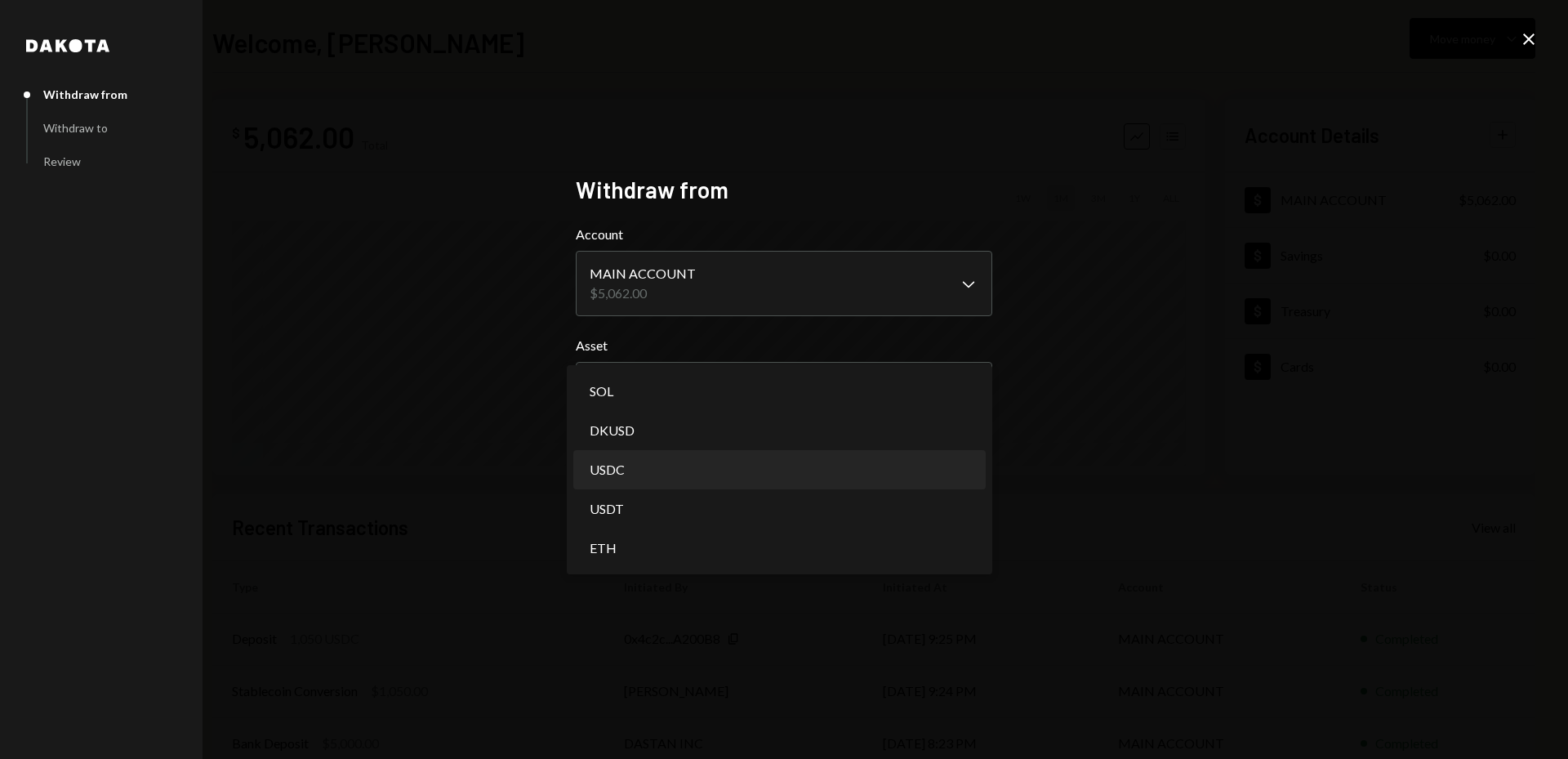
select select "****"
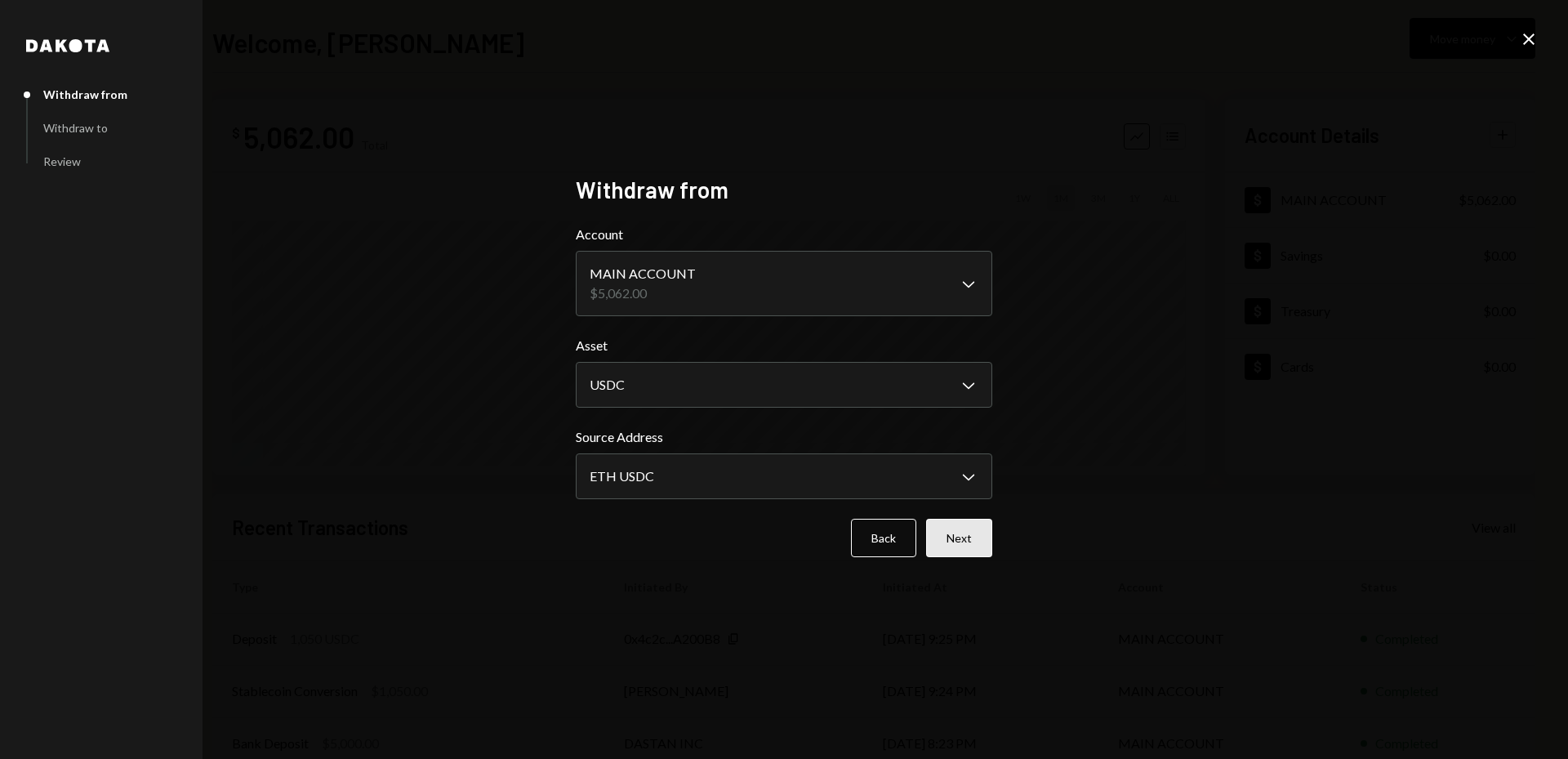
click at [969, 537] on button "Next" at bounding box center [959, 538] width 66 height 38
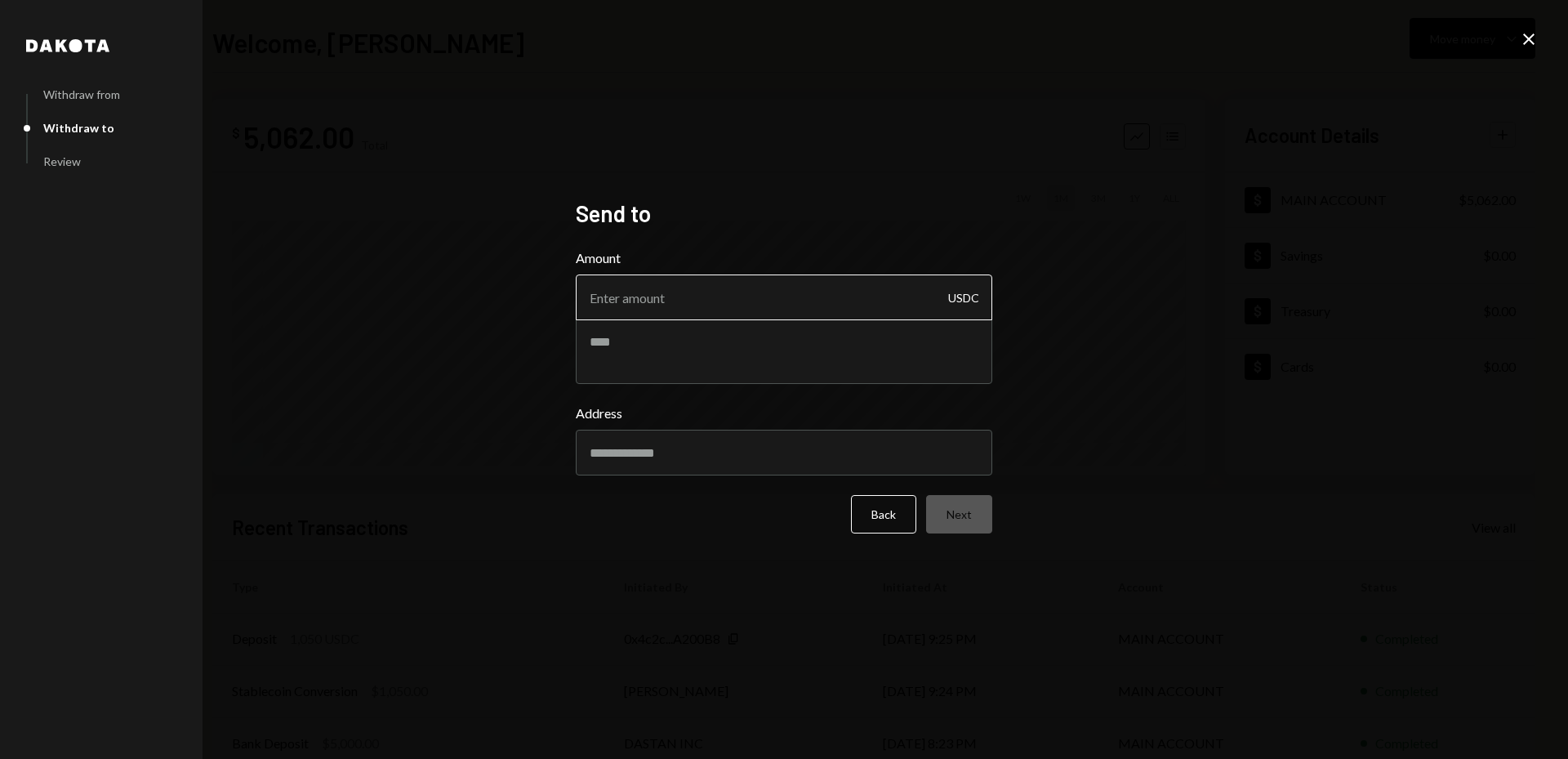
click at [690, 297] on input "Amount" at bounding box center [784, 297] width 417 height 46
type input "1025"
click at [665, 452] on input "Address" at bounding box center [784, 453] width 417 height 46
paste input "**********"
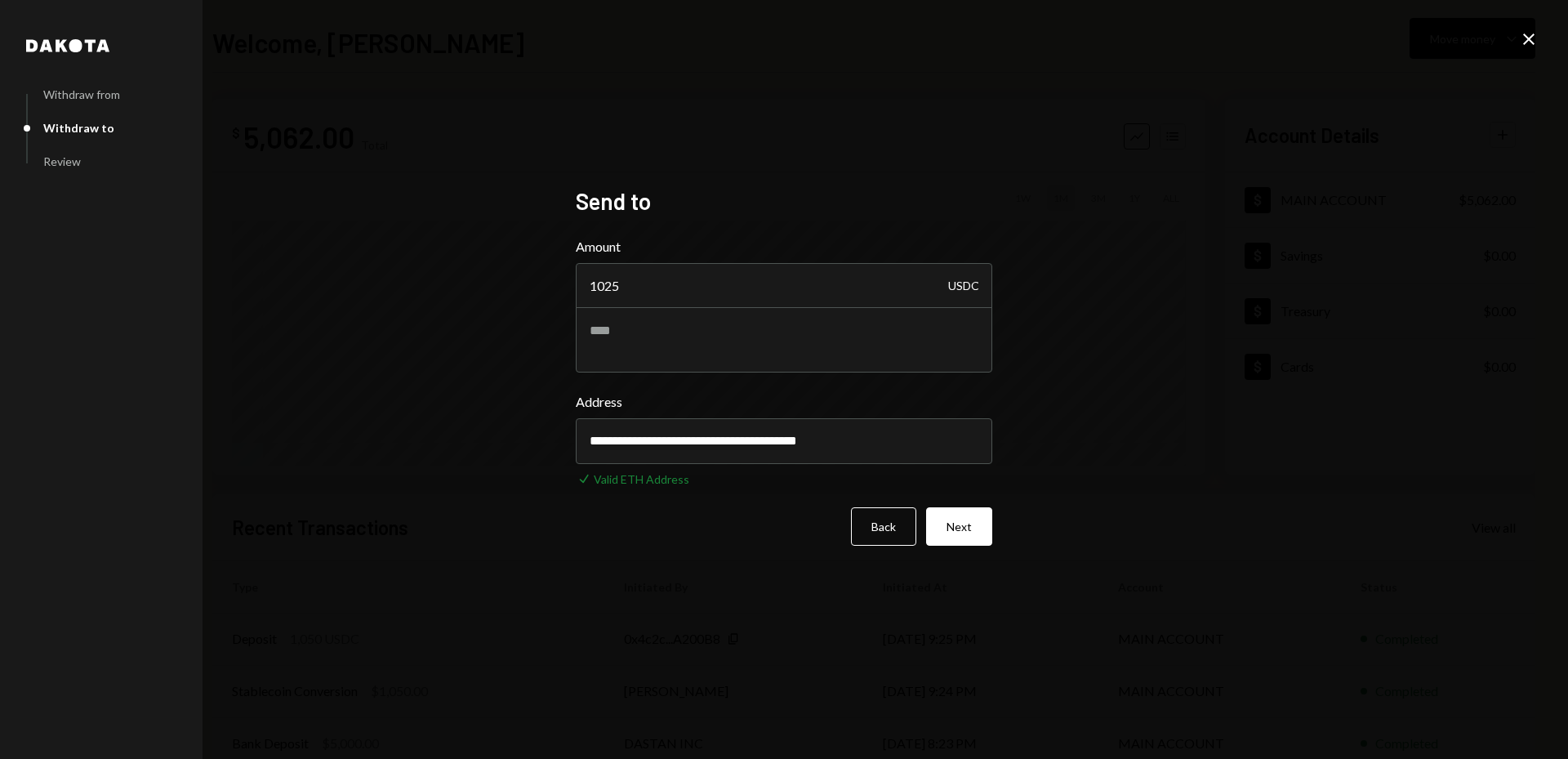
type input "**********"
click at [967, 529] on button "Next" at bounding box center [959, 526] width 66 height 38
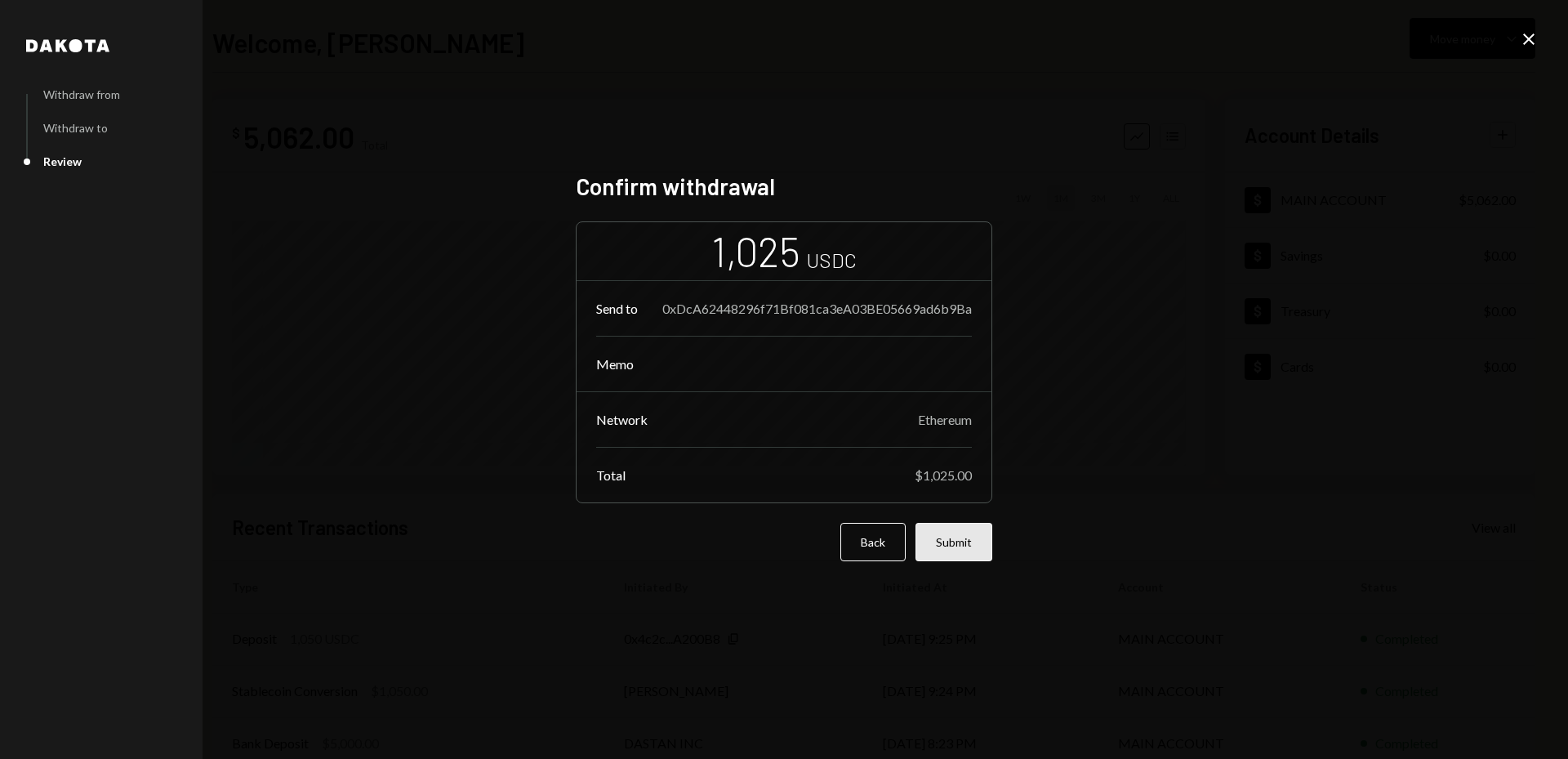
click at [963, 543] on button "Submit" at bounding box center [954, 542] width 77 height 38
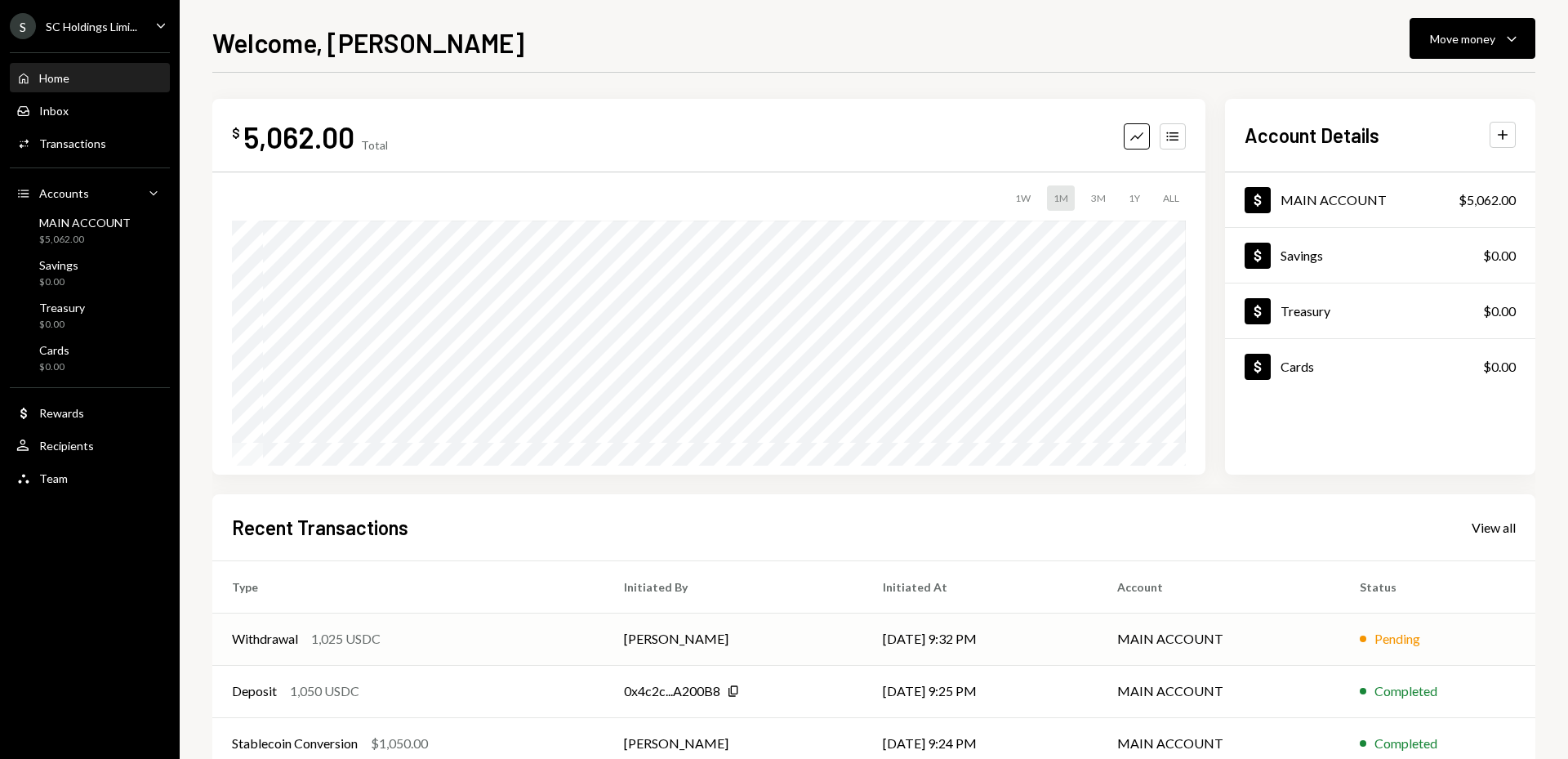
click at [873, 632] on td "10/15/25 9:32 PM" at bounding box center [981, 639] width 235 height 52
